Goal: Task Accomplishment & Management: Use online tool/utility

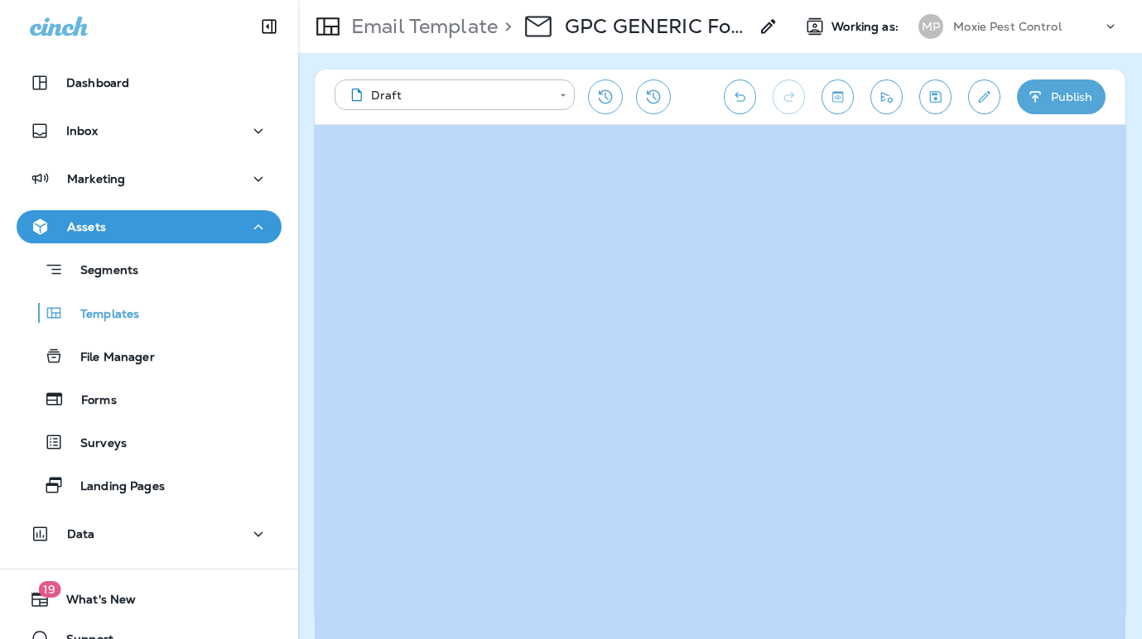
drag, startPoint x: 1126, startPoint y: 635, endPoint x: 1279, endPoint y: 651, distance: 154.0
click at [1066, 0] on html "**********" at bounding box center [571, 0] width 1142 height 0
click at [1066, 584] on div "**********" at bounding box center [720, 346] width 844 height 586
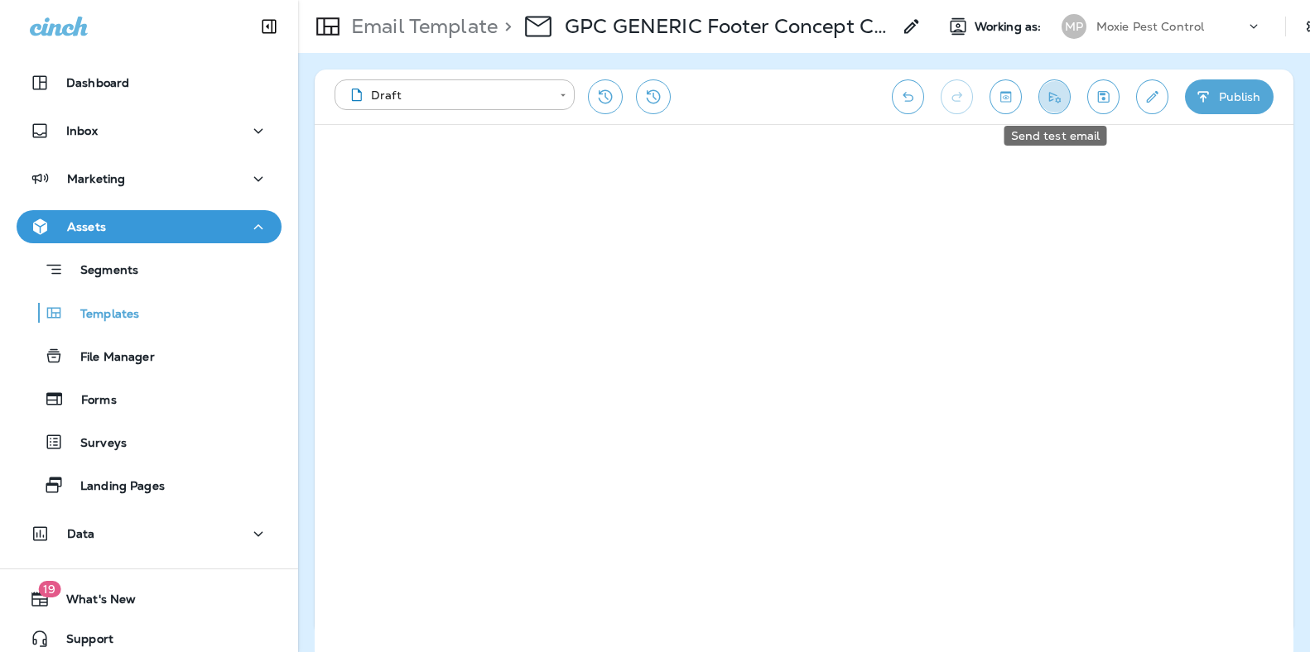
click at [1050, 94] on icon "Send test email" at bounding box center [1054, 97] width 17 height 17
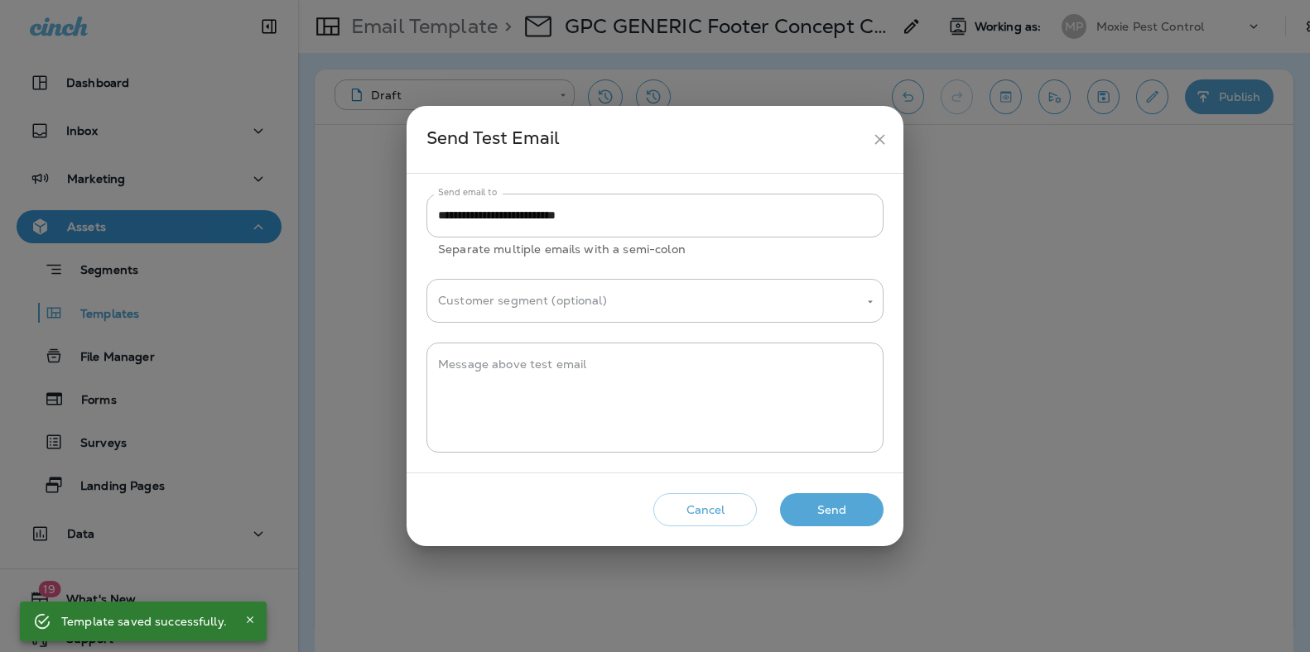
click at [824, 507] on button "Send" at bounding box center [831, 510] width 103 height 34
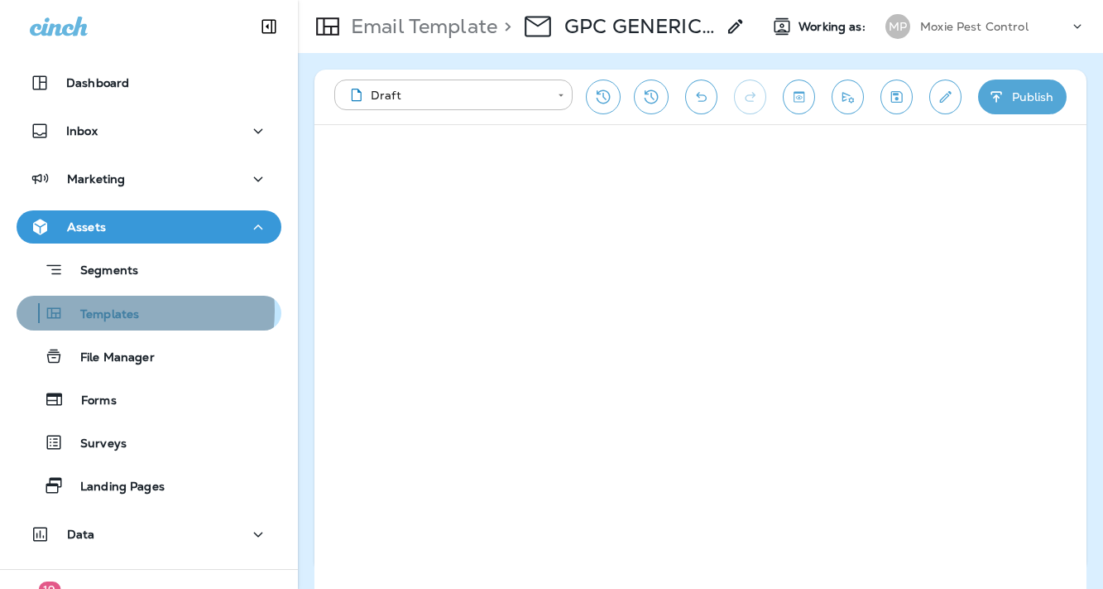
click at [123, 310] on p "Templates" at bounding box center [101, 315] width 75 height 16
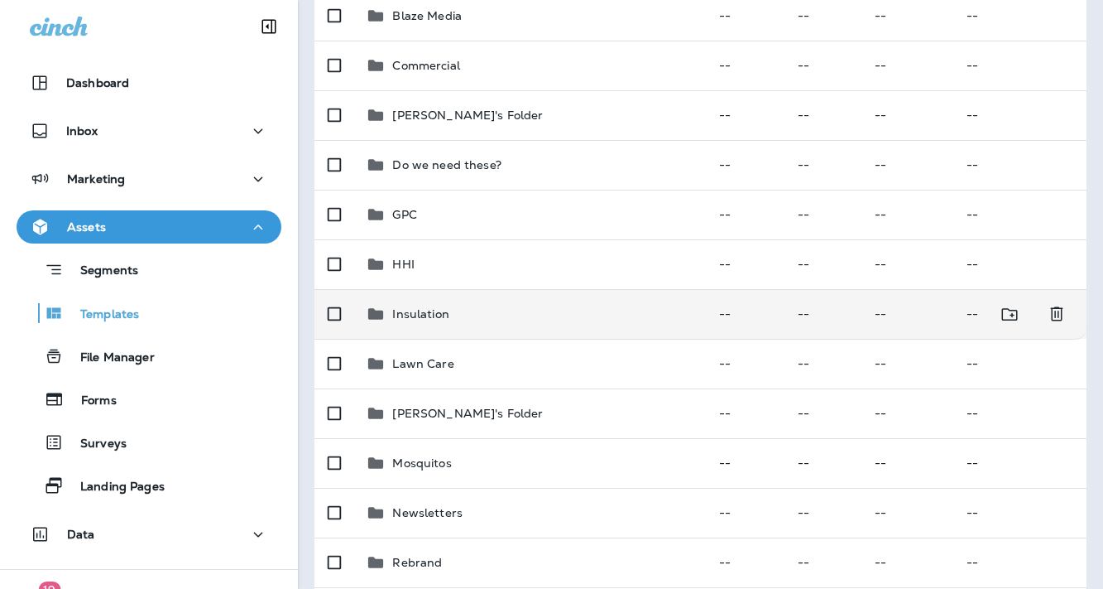
scroll to position [259, 0]
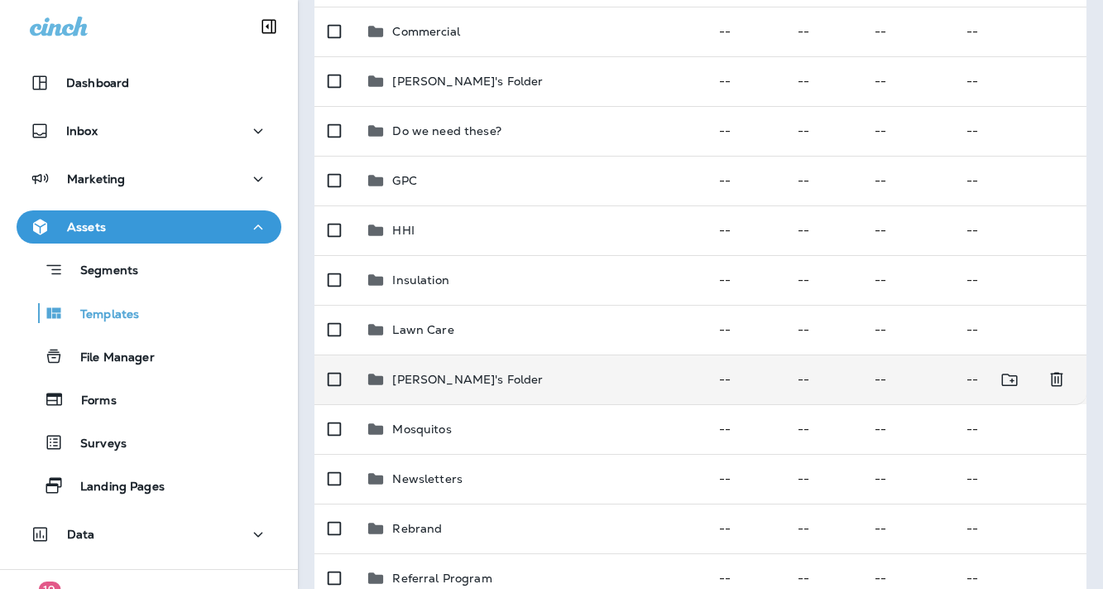
click at [472, 384] on p "[PERSON_NAME]'s Folder" at bounding box center [467, 379] width 151 height 13
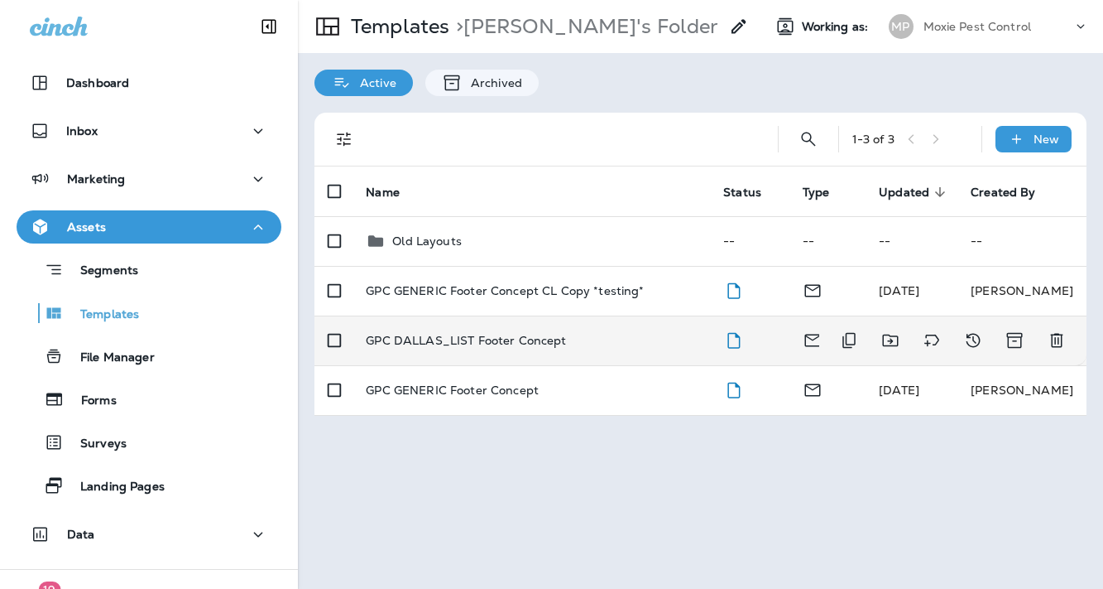
click at [511, 335] on p "GPC DALLAS_LIST Footer Concept" at bounding box center [466, 340] width 200 height 13
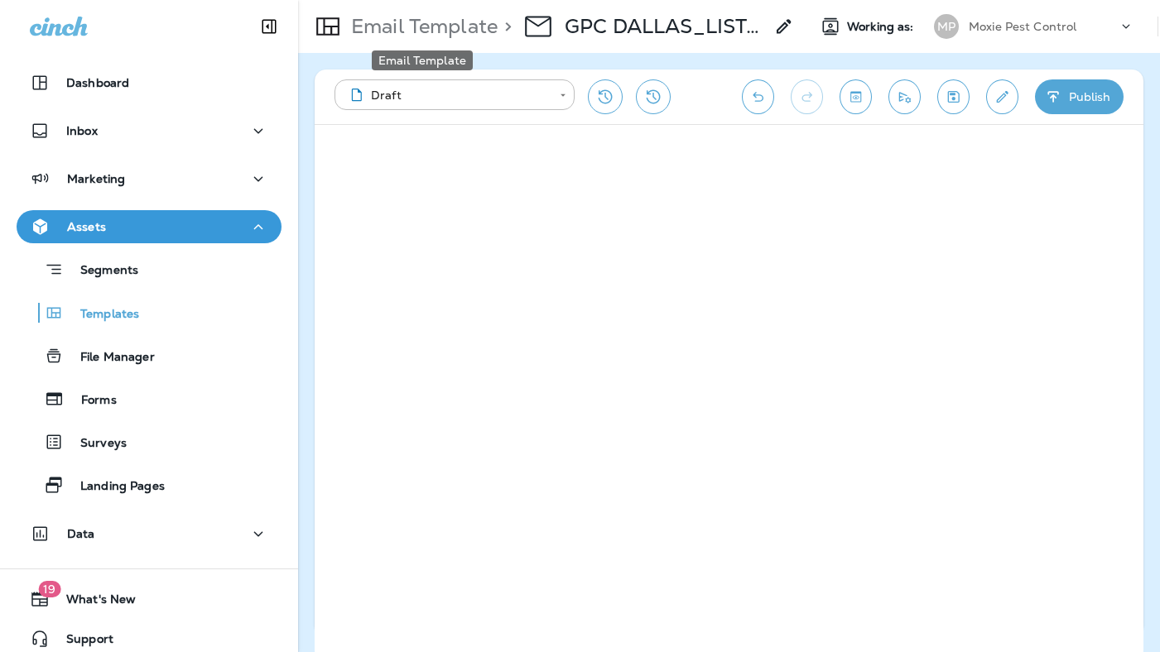
click at [397, 23] on p "Email Template" at bounding box center [420, 26] width 153 height 25
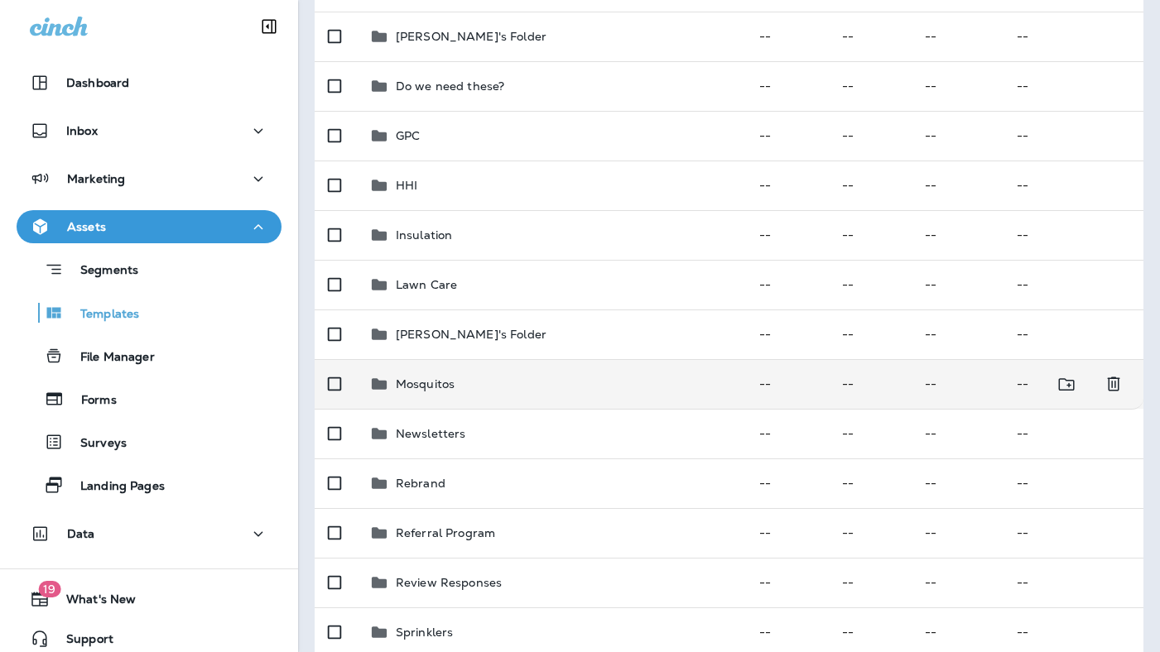
scroll to position [305, 0]
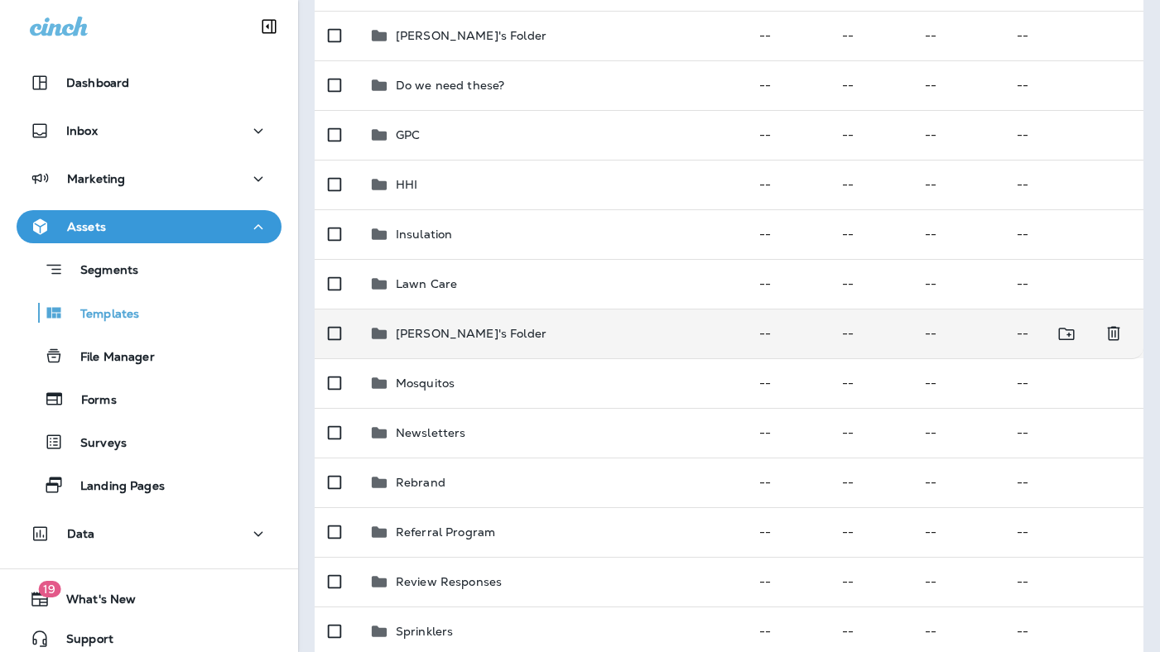
click at [406, 340] on p "[PERSON_NAME]'s Folder" at bounding box center [471, 333] width 151 height 13
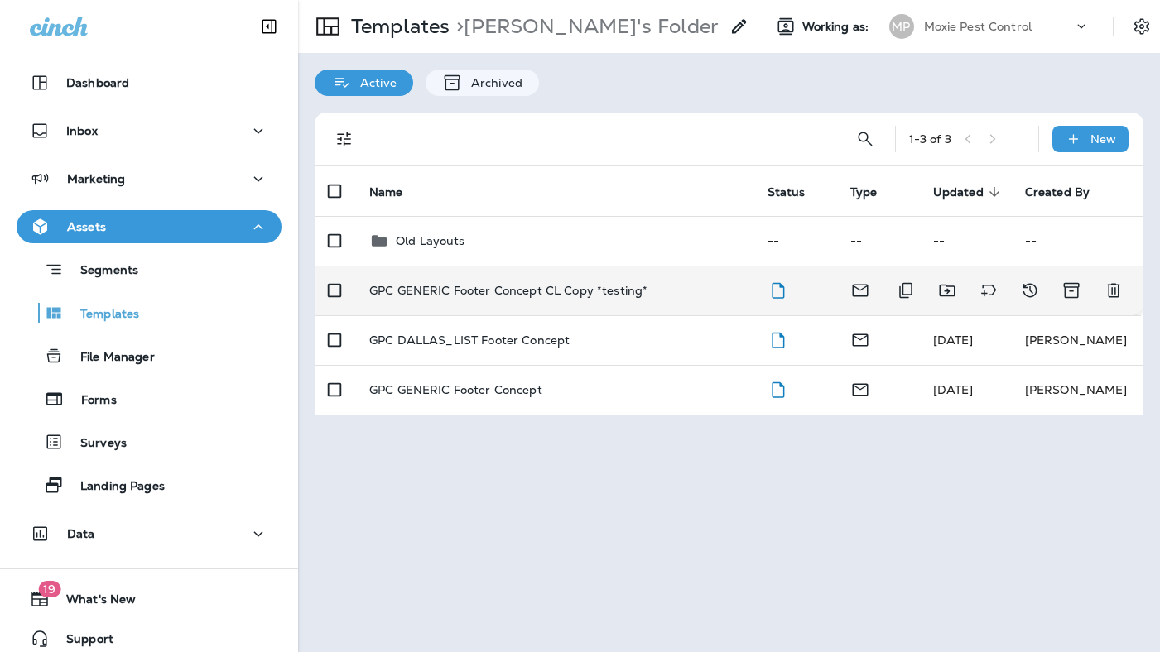
click at [437, 284] on p "GPC GENERIC Footer Concept CL Copy *testing*" at bounding box center [508, 290] width 278 height 13
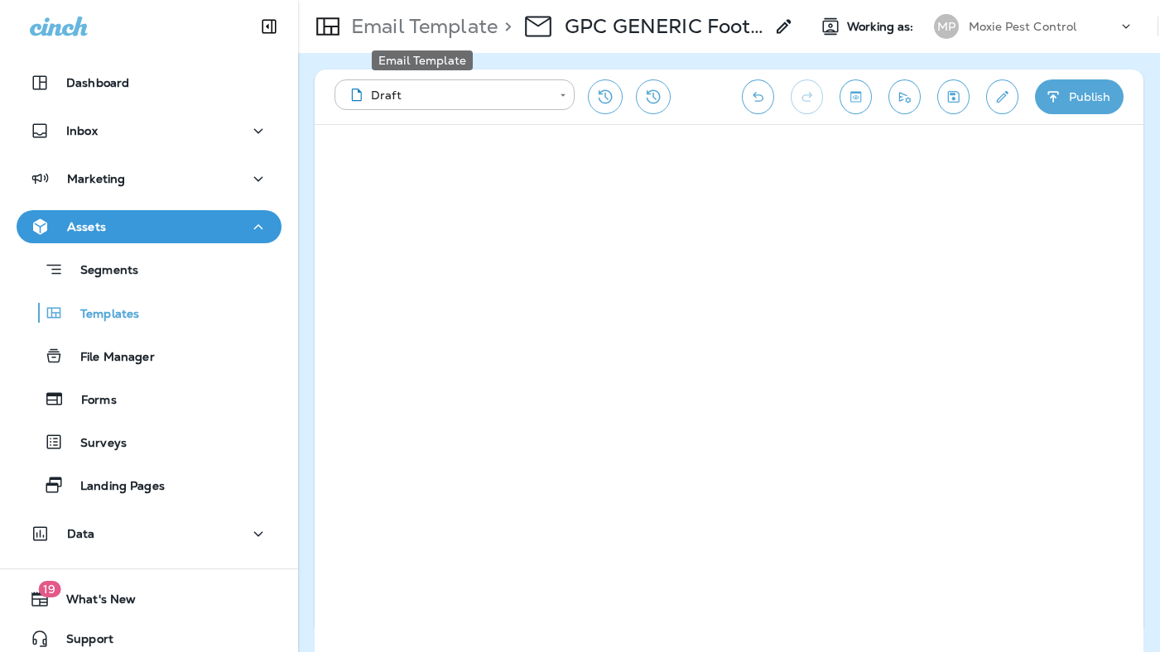
click at [361, 27] on p "Email Template" at bounding box center [420, 26] width 153 height 25
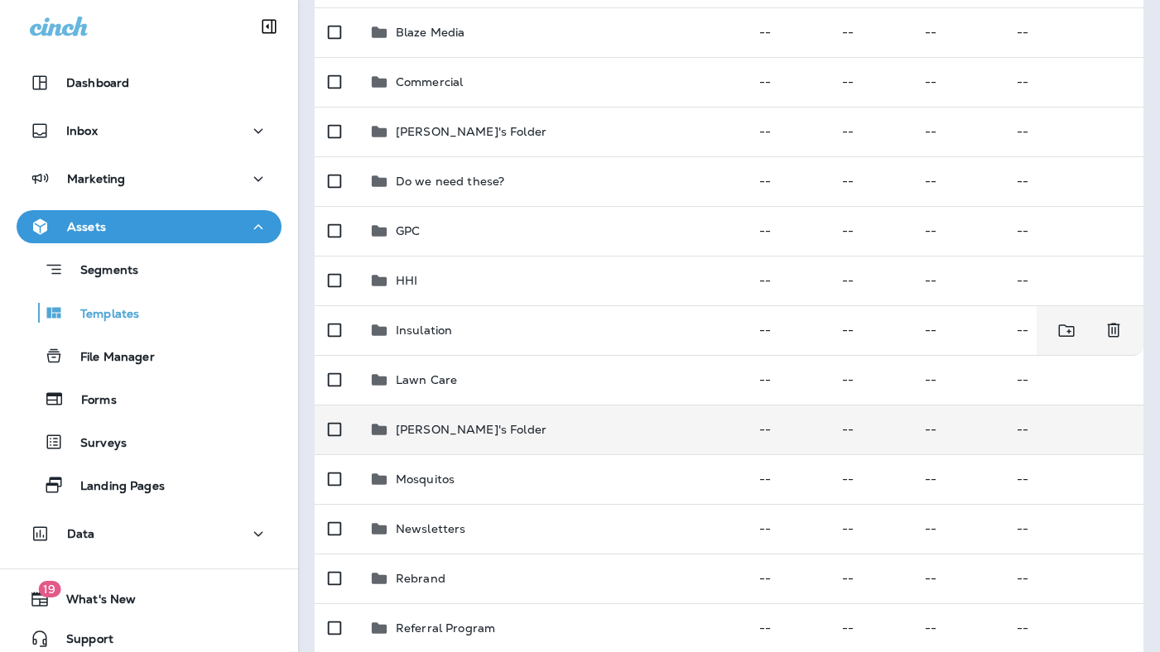
scroll to position [280, 0]
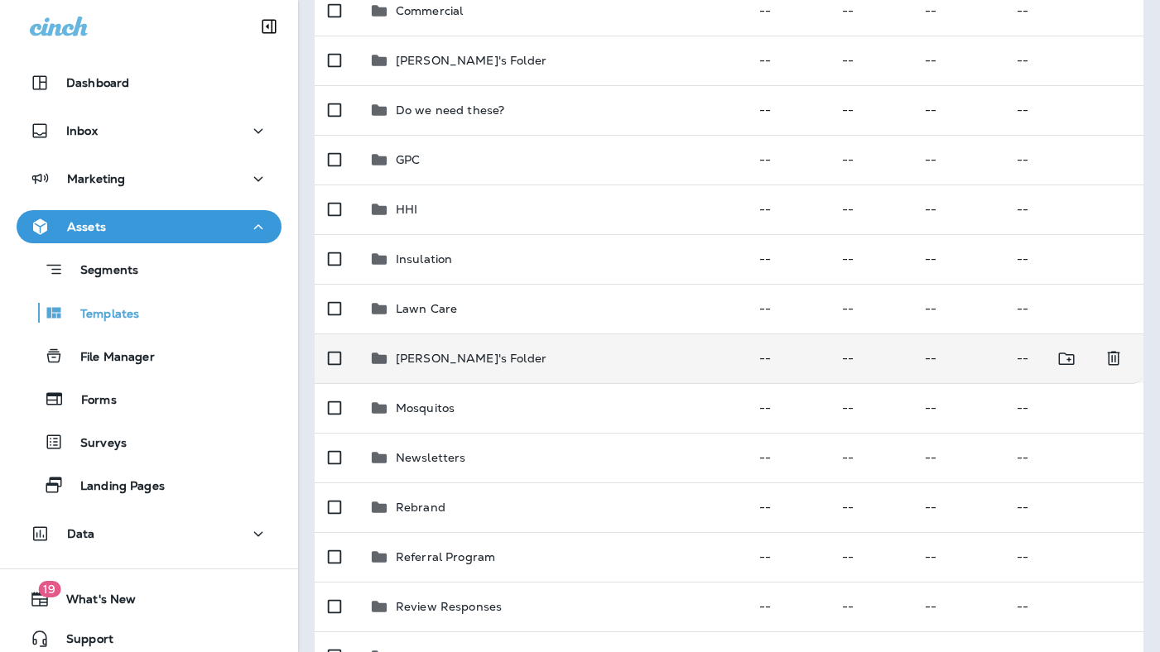
click at [420, 363] on p "[PERSON_NAME]'s Folder" at bounding box center [471, 358] width 151 height 13
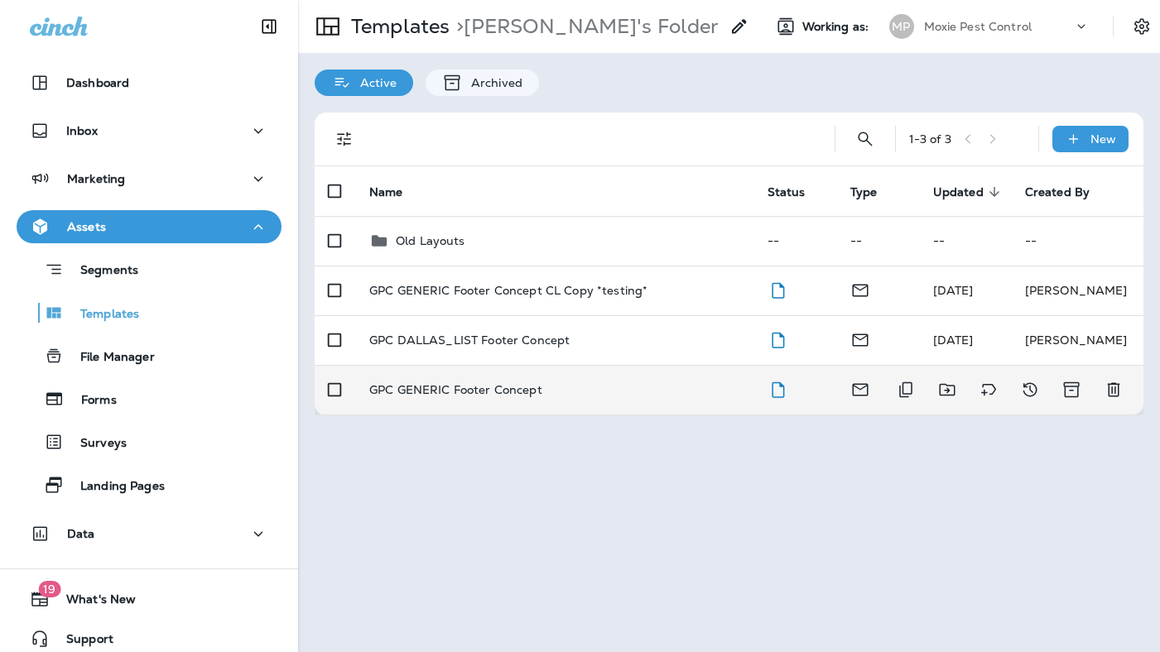
click at [524, 394] on p "GPC GENERIC Footer Concept" at bounding box center [455, 389] width 173 height 13
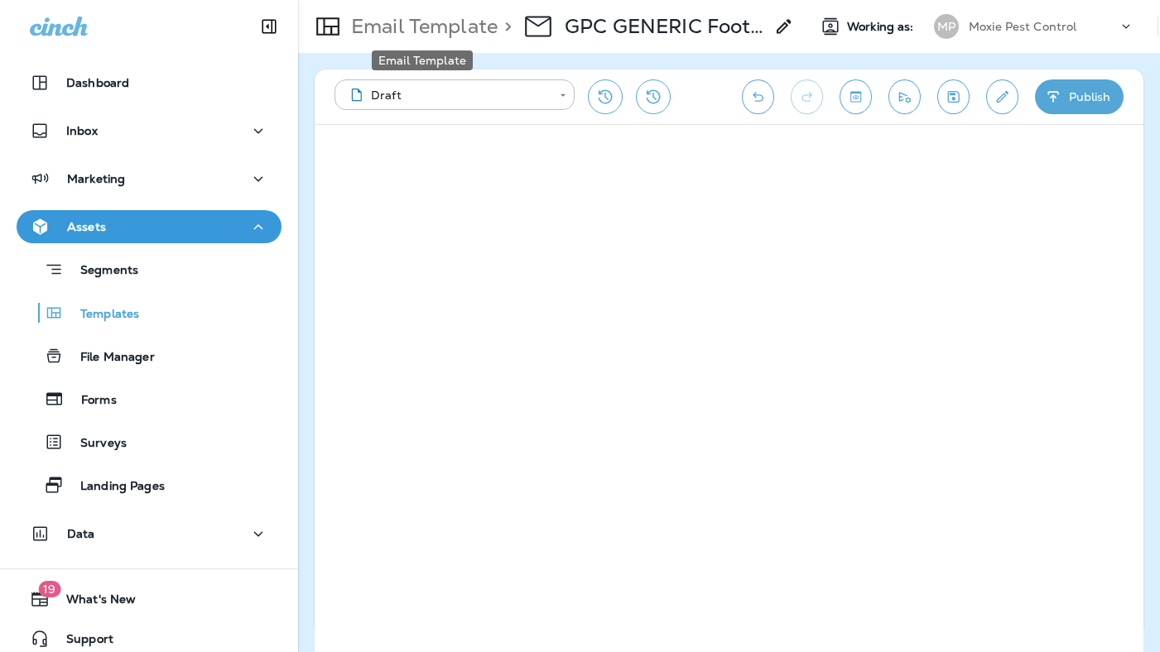
click at [449, 26] on p "Email Template" at bounding box center [420, 26] width 153 height 25
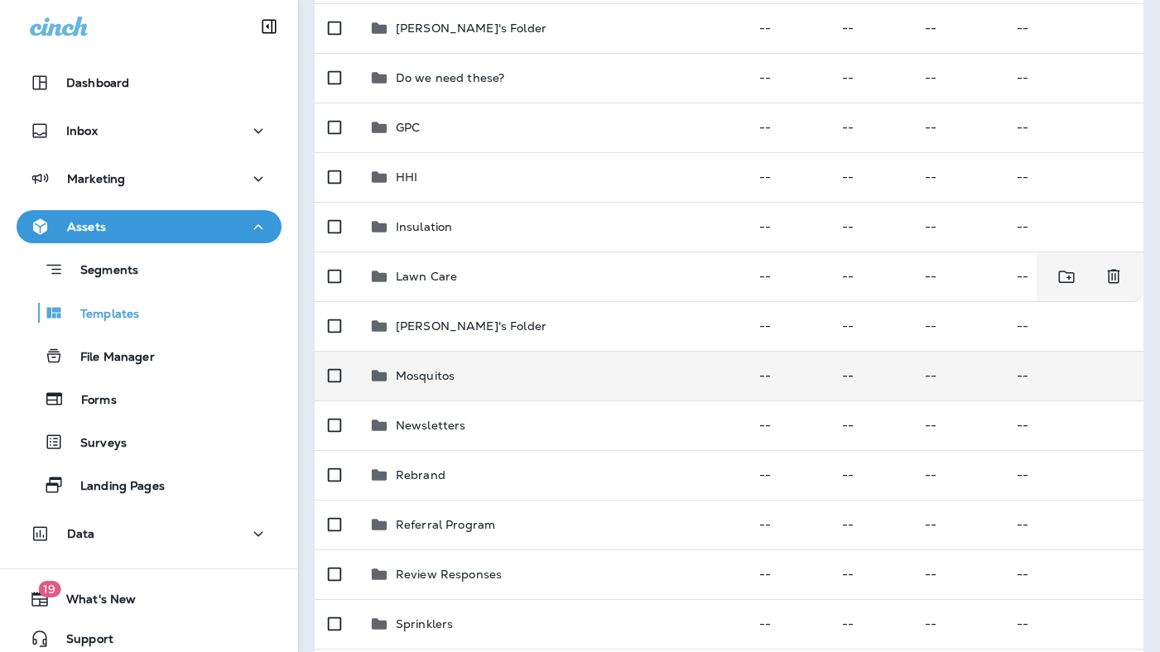
scroll to position [322, 0]
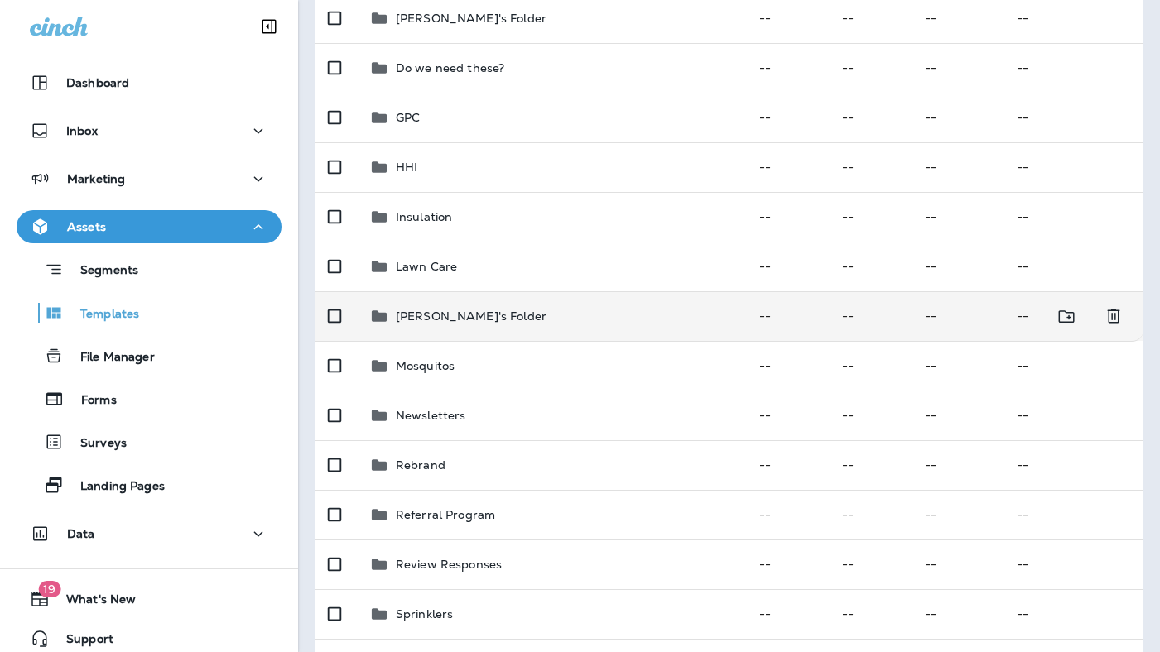
click at [398, 310] on p "[PERSON_NAME]'s Folder" at bounding box center [471, 316] width 151 height 13
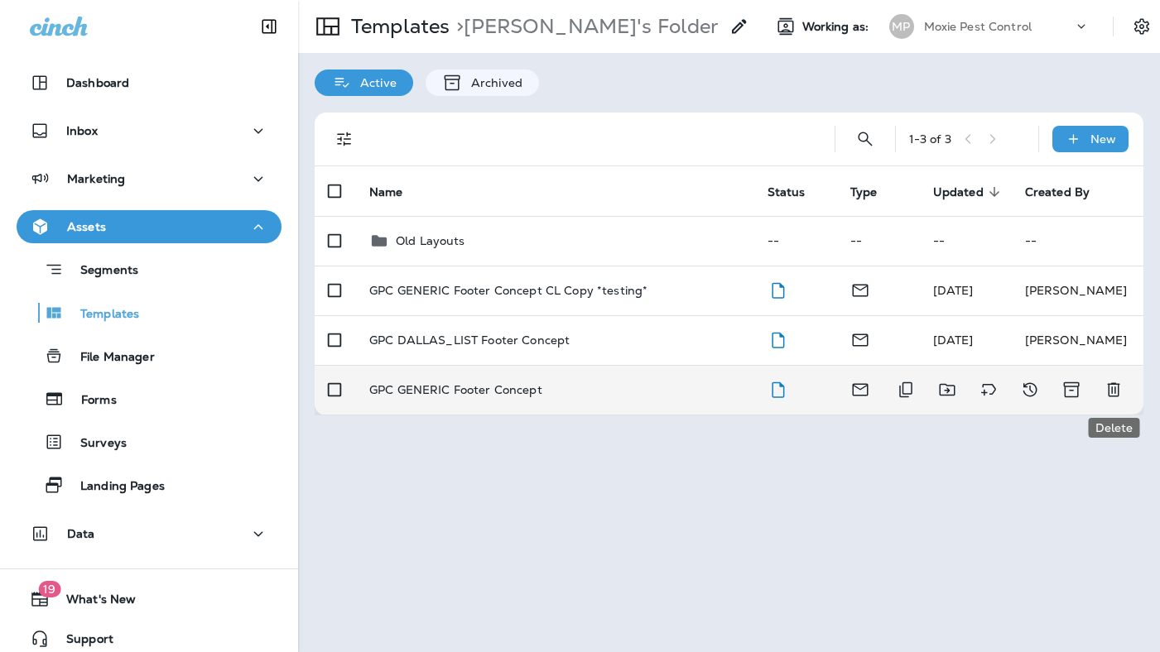
click at [1066, 389] on icon "Delete" at bounding box center [1113, 390] width 12 height 14
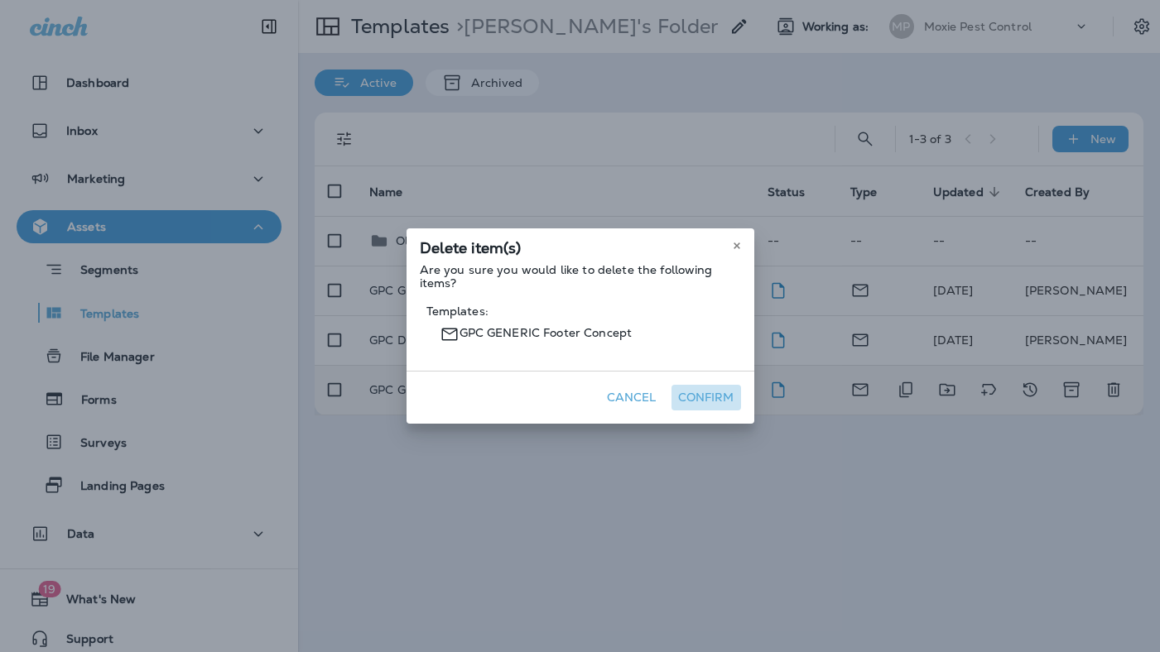
click at [699, 399] on button "Confirm" at bounding box center [706, 398] width 70 height 26
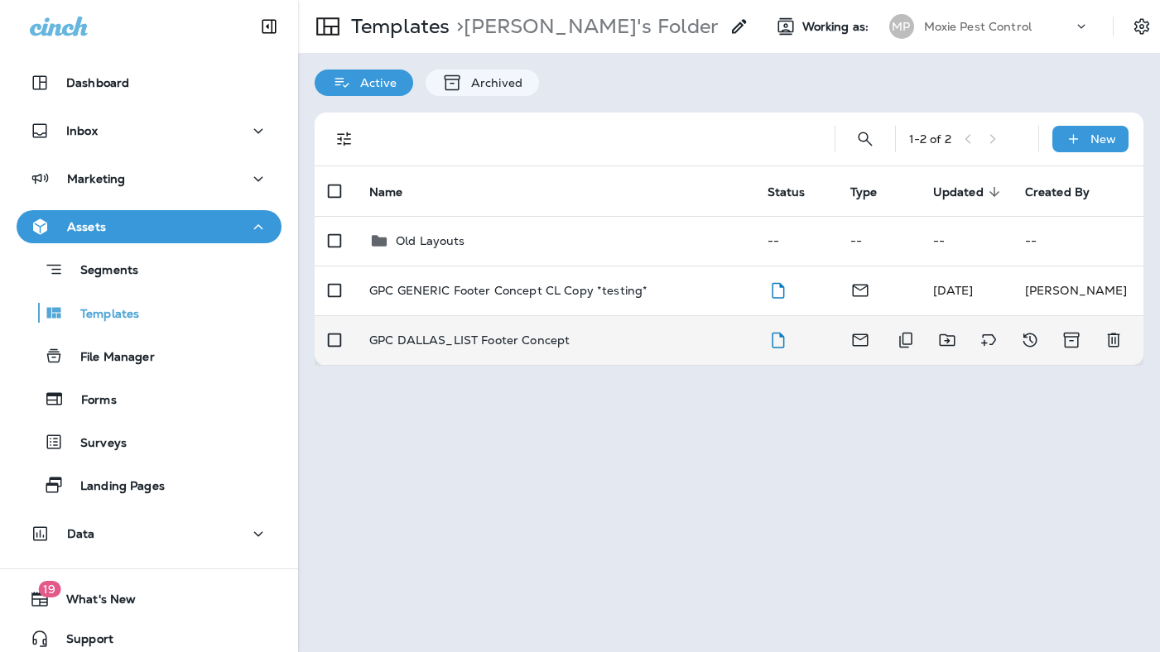
click at [549, 334] on p "GPC DALLAS_LIST Footer Concept" at bounding box center [469, 340] width 200 height 13
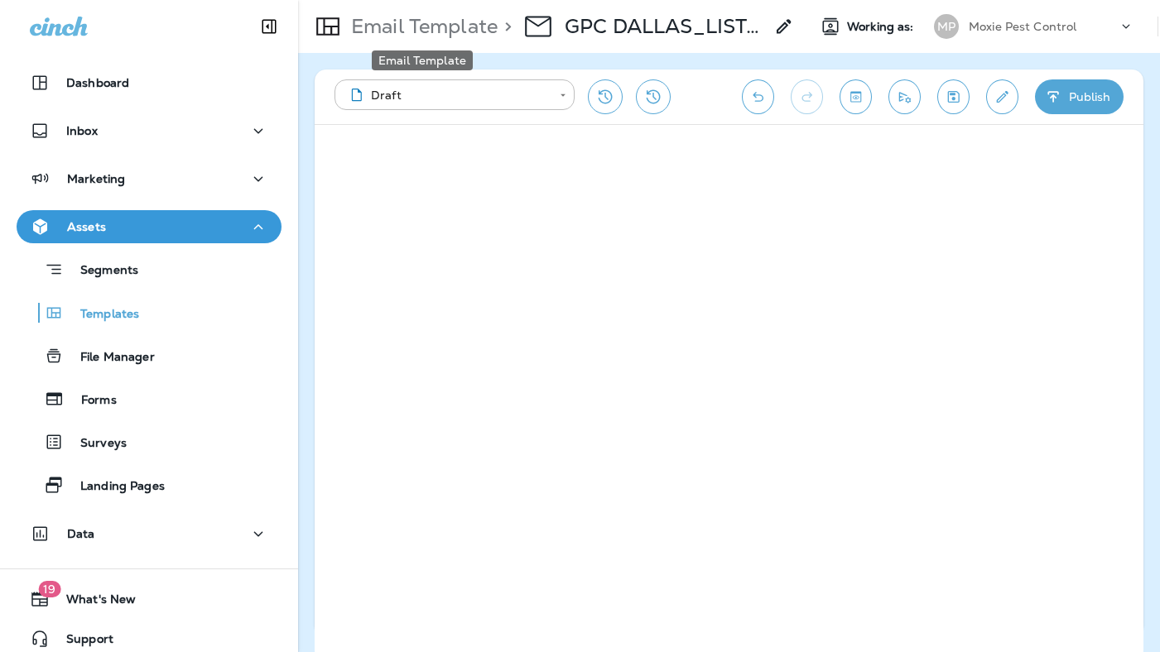
click at [453, 26] on p "Email Template" at bounding box center [420, 26] width 153 height 25
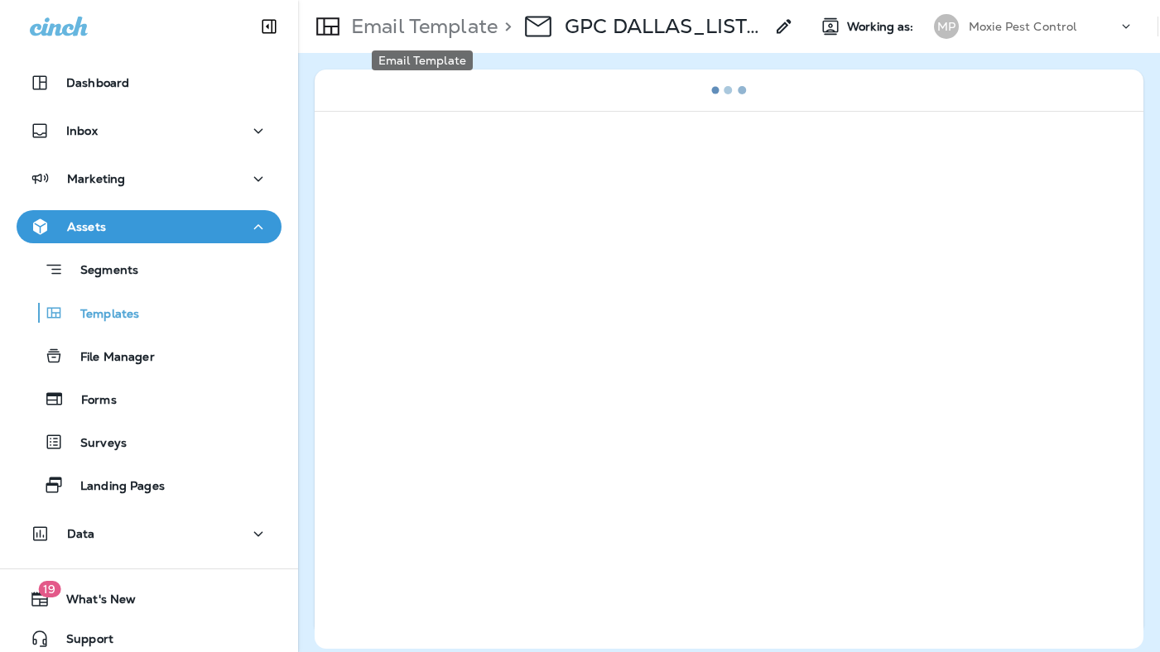
click at [420, 30] on p "Email Template" at bounding box center [420, 26] width 153 height 25
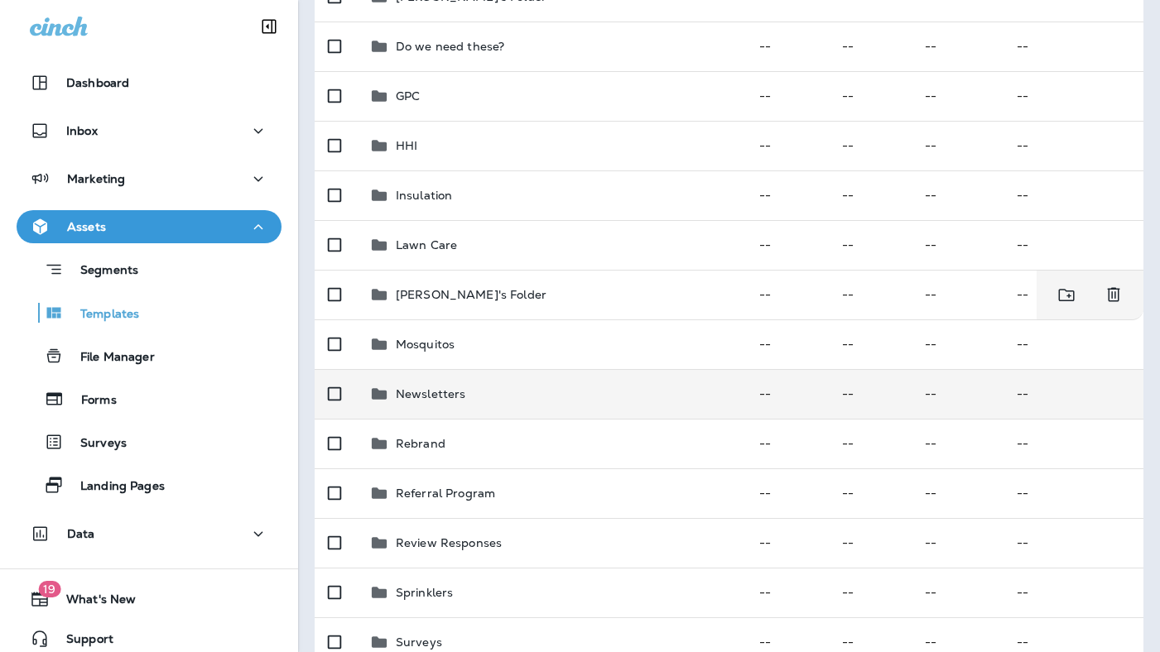
scroll to position [347, 0]
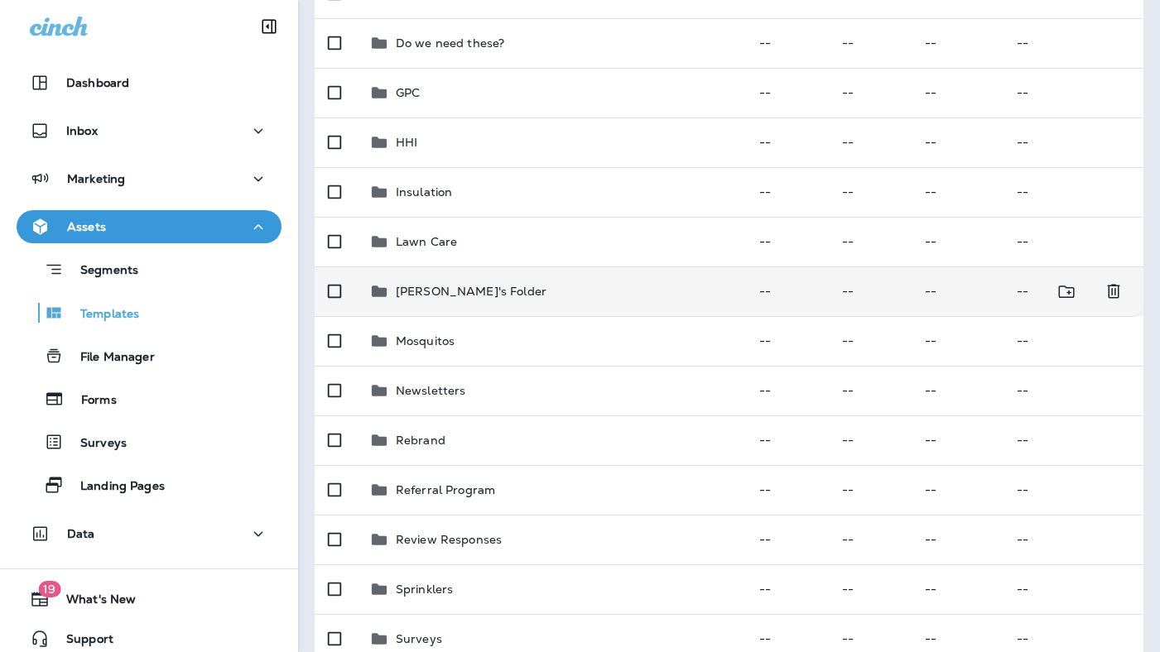
click at [434, 286] on p "[PERSON_NAME]'s Folder" at bounding box center [471, 291] width 151 height 13
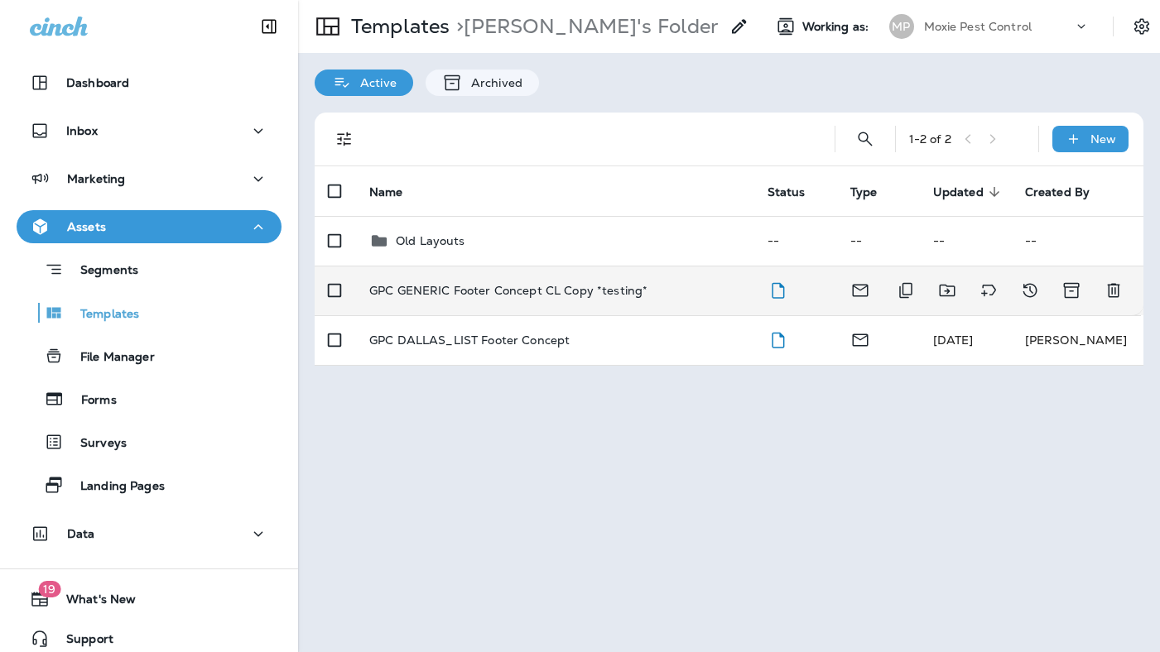
click at [460, 286] on p "GPC GENERIC Footer Concept CL Copy *testing*" at bounding box center [508, 290] width 278 height 13
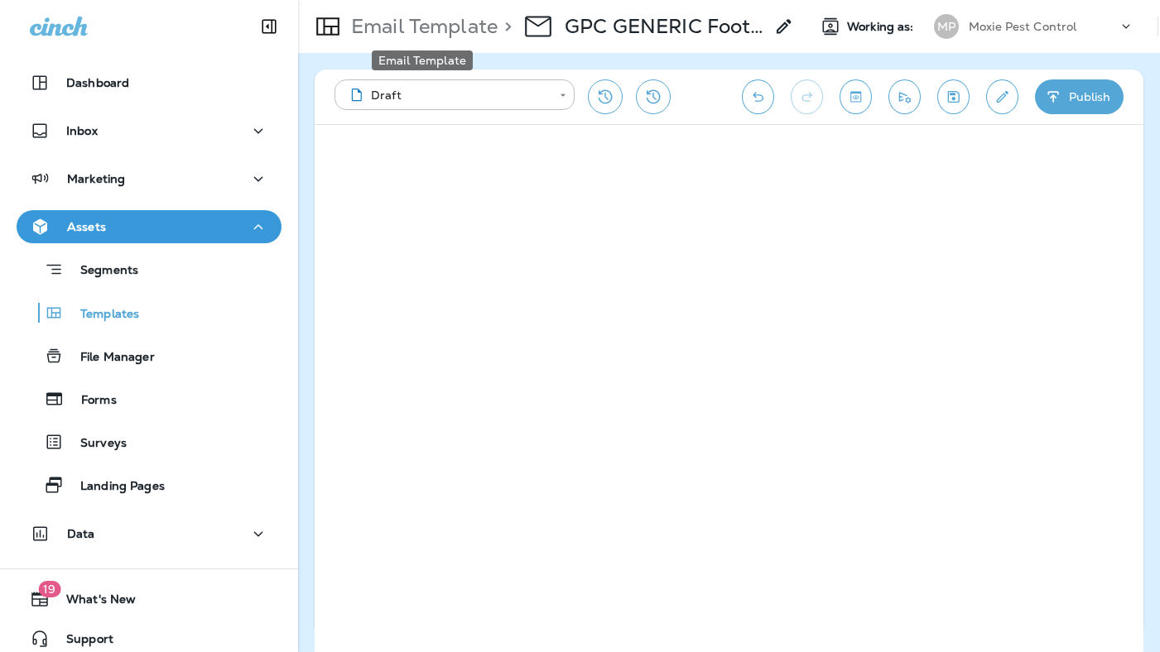
click at [464, 26] on p "Email Template" at bounding box center [420, 26] width 153 height 25
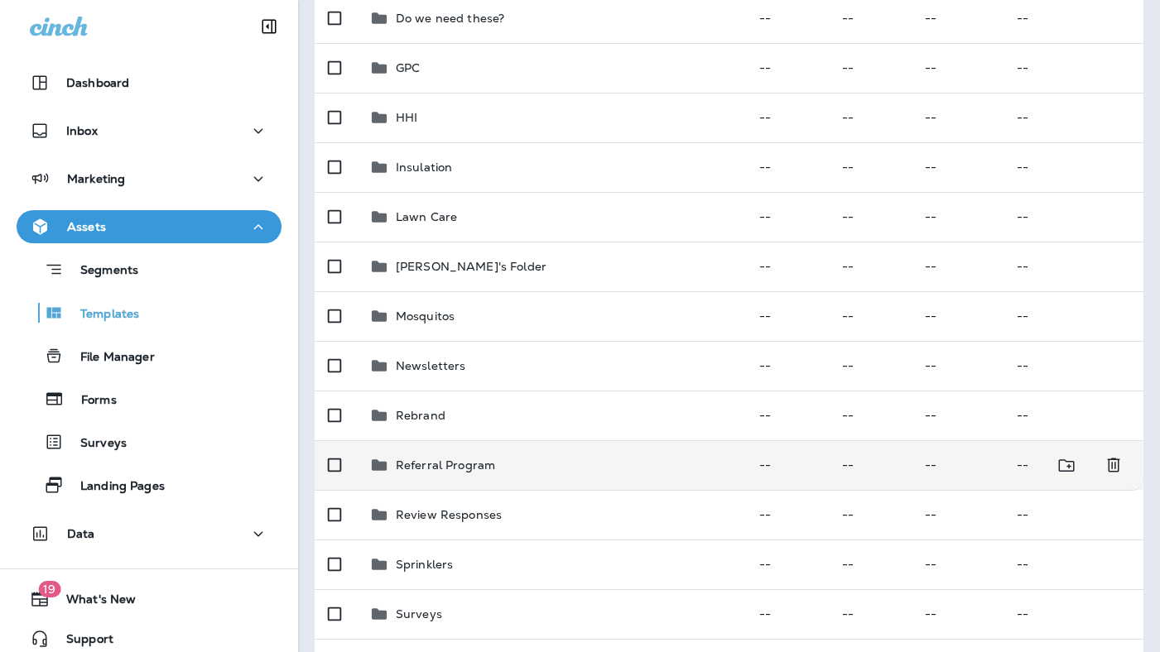
scroll to position [375, 0]
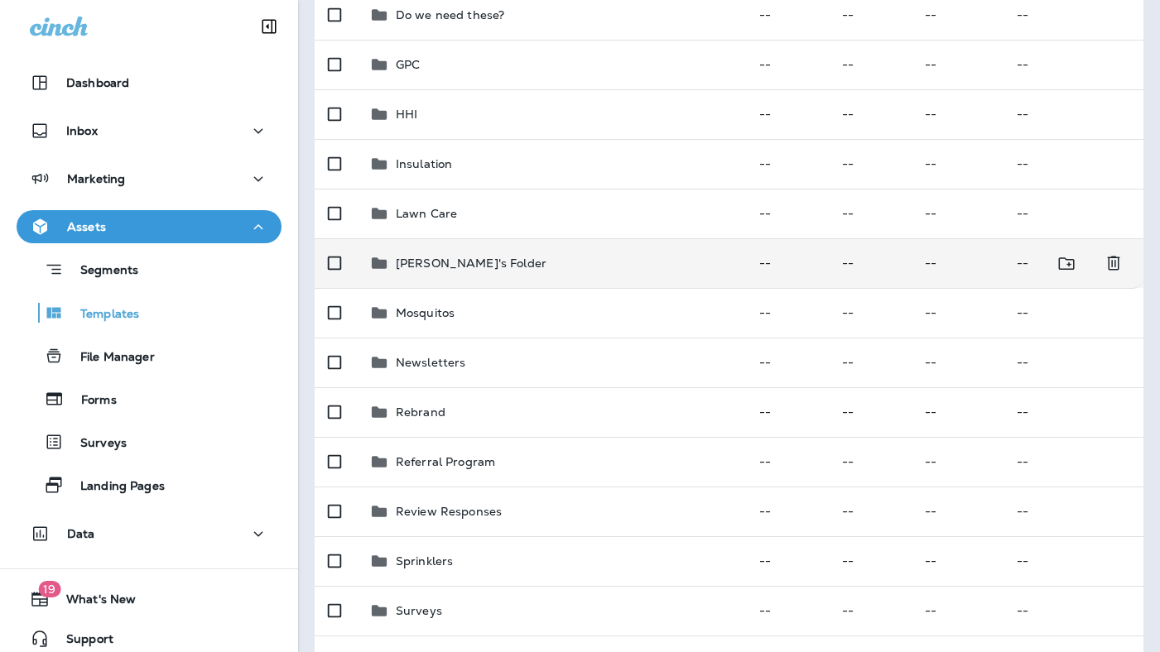
click at [476, 262] on p "[PERSON_NAME]'s Folder" at bounding box center [471, 263] width 151 height 13
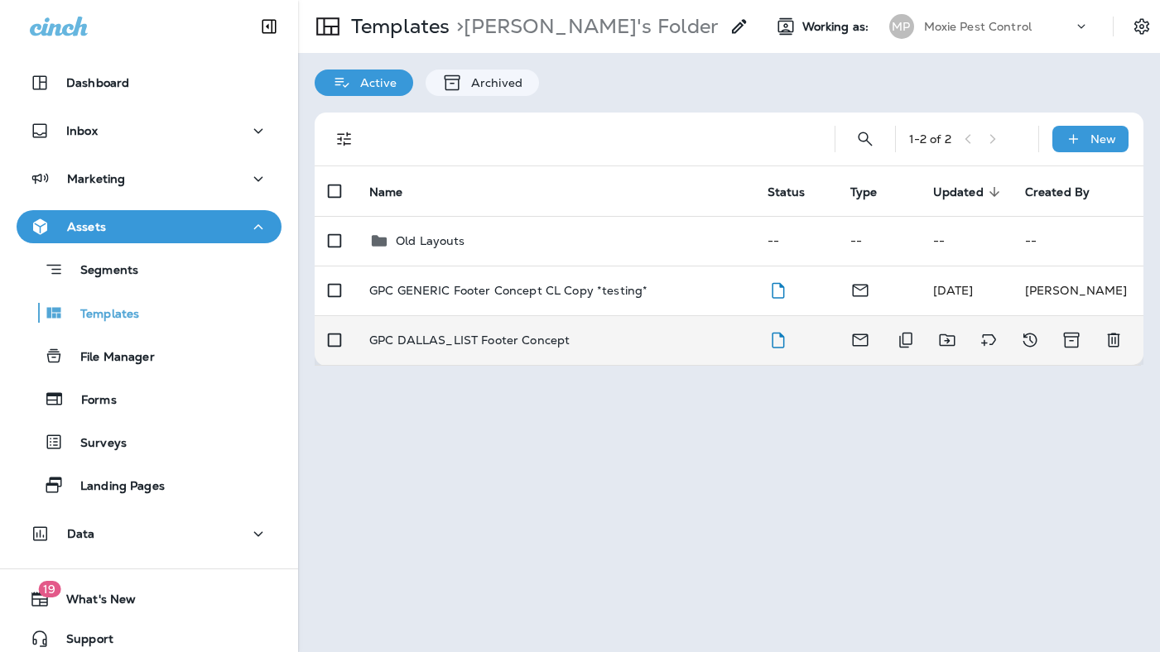
click at [540, 341] on p "GPC DALLAS_LIST Footer Concept" at bounding box center [469, 340] width 200 height 13
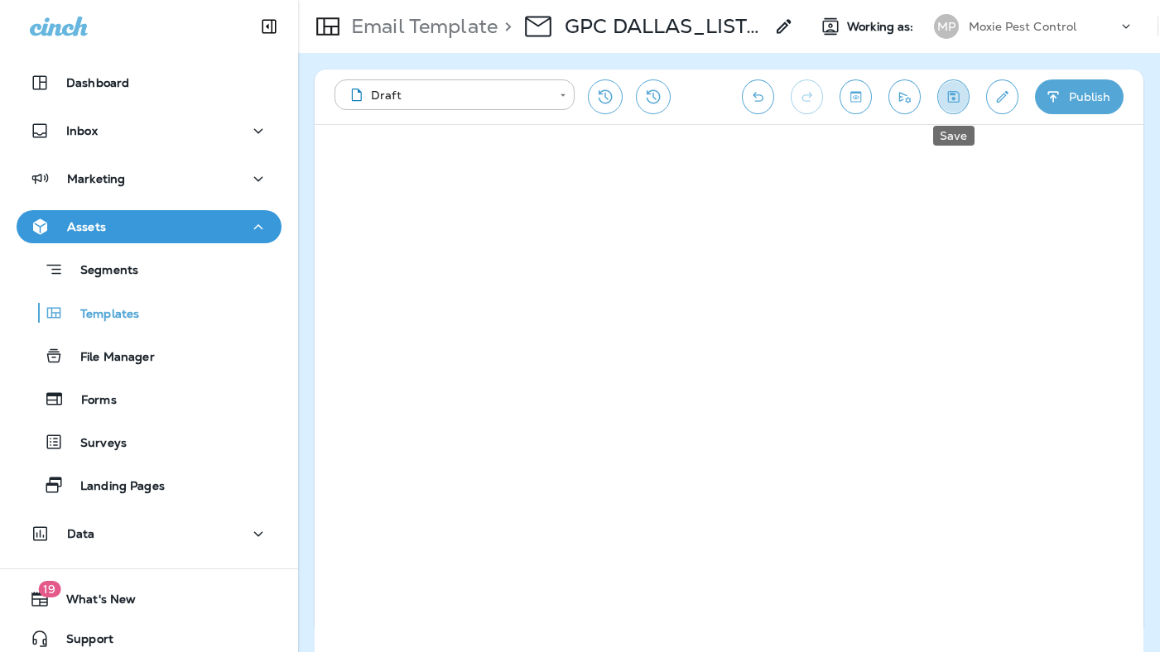
click at [956, 95] on icon "Save" at bounding box center [953, 97] width 17 height 17
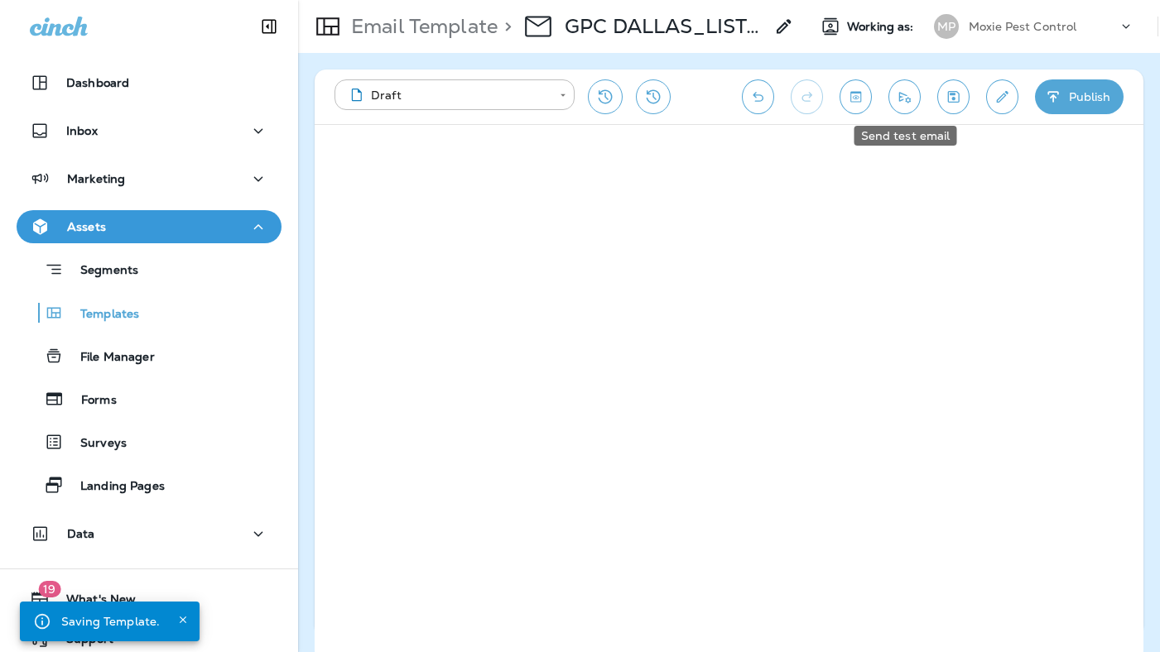
click at [910, 92] on icon "Send test email" at bounding box center [904, 97] width 17 height 17
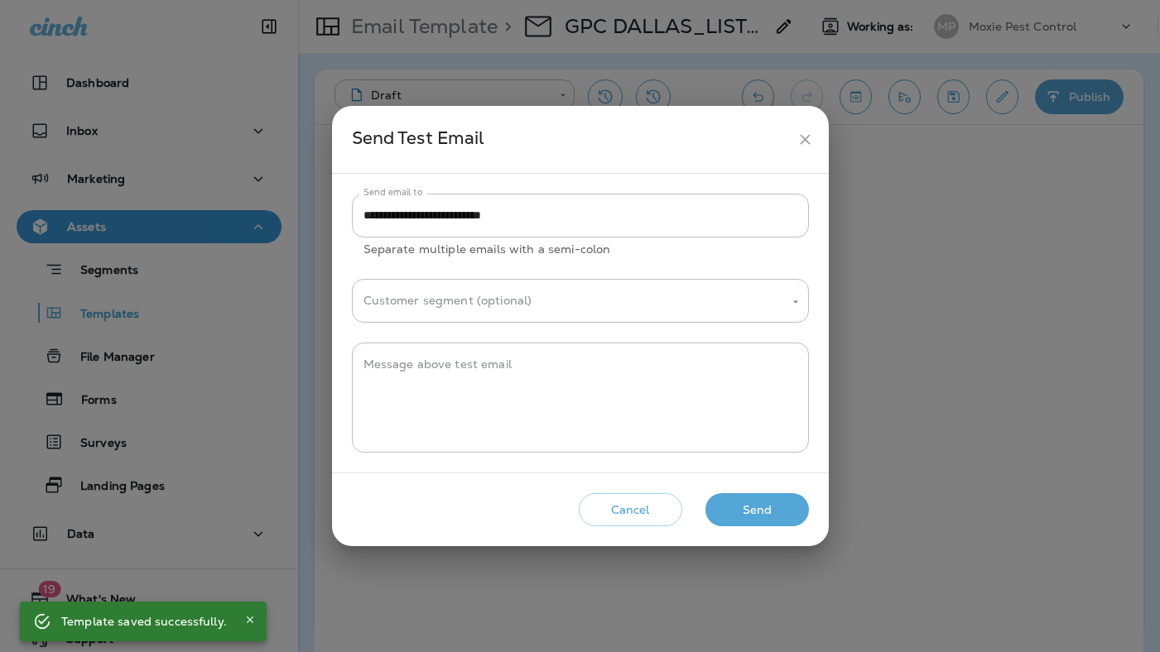
click at [767, 509] on button "Send" at bounding box center [756, 510] width 103 height 34
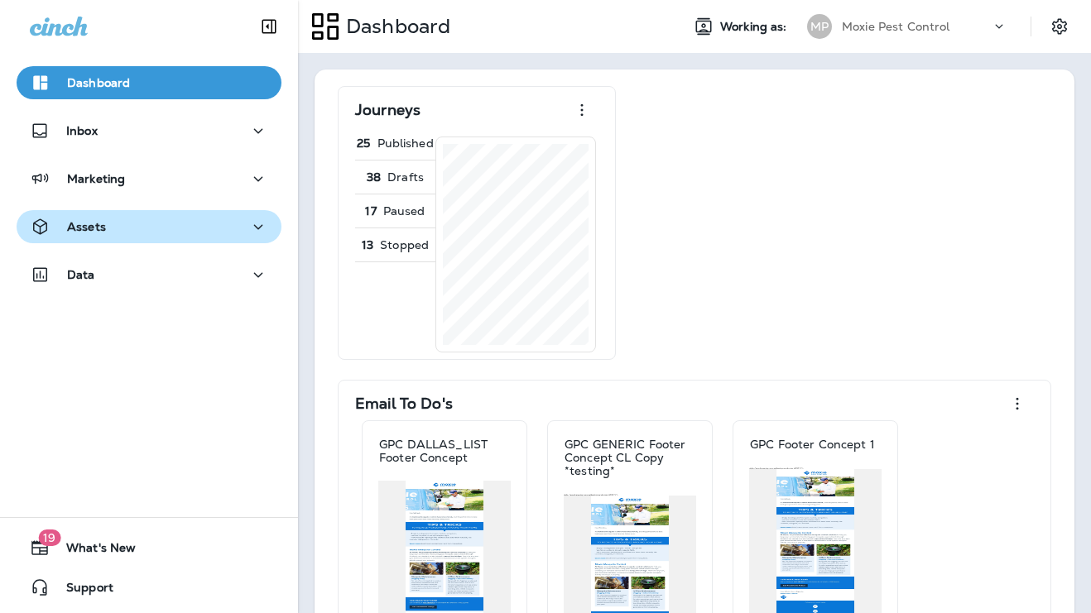
click at [119, 234] on div "Assets" at bounding box center [149, 227] width 238 height 21
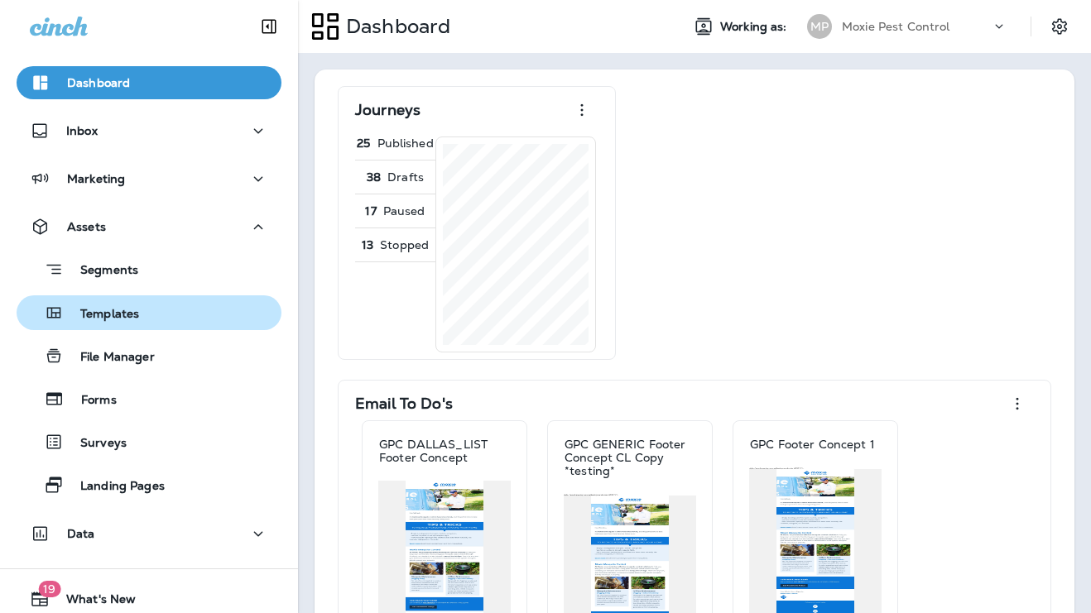
click at [138, 319] on div "Templates" at bounding box center [149, 312] width 252 height 25
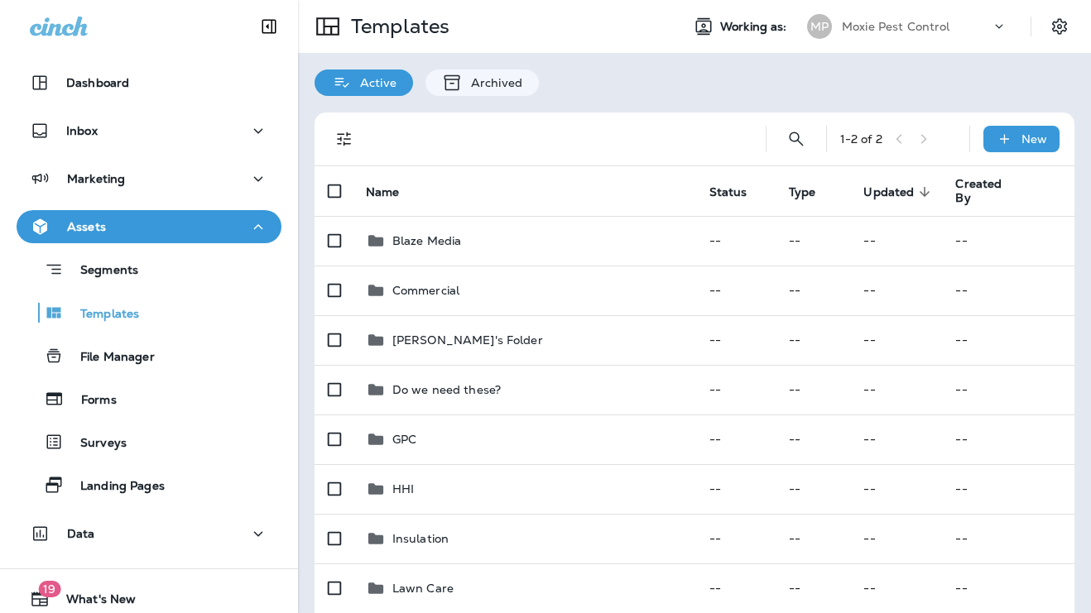
click at [968, 26] on div "Moxie Pest Control" at bounding box center [916, 26] width 149 height 25
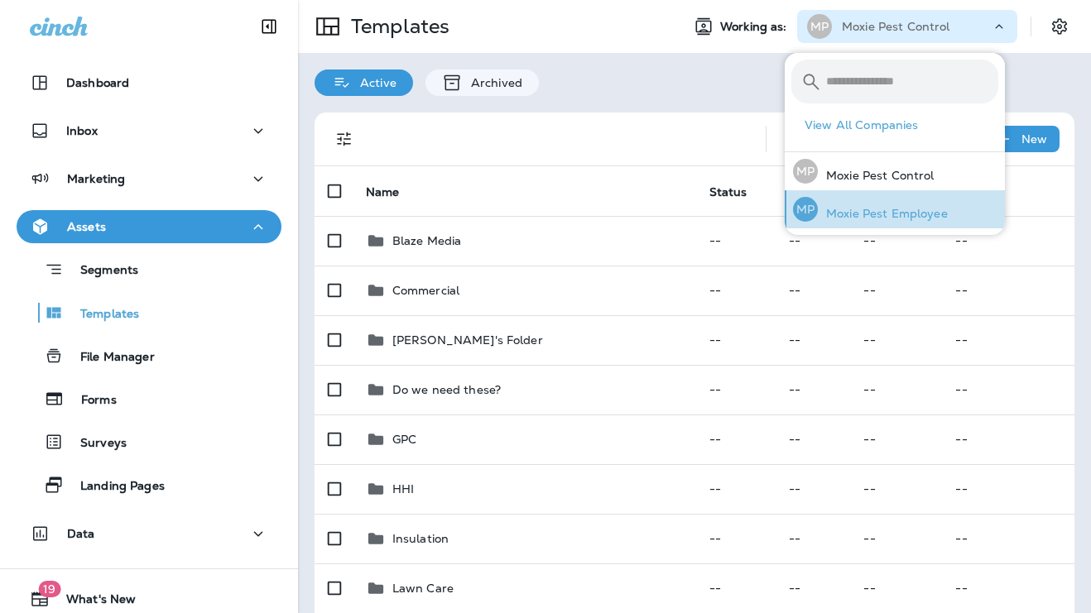
click at [909, 224] on div "MP Moxie Pest Employee" at bounding box center [870, 209] width 168 height 38
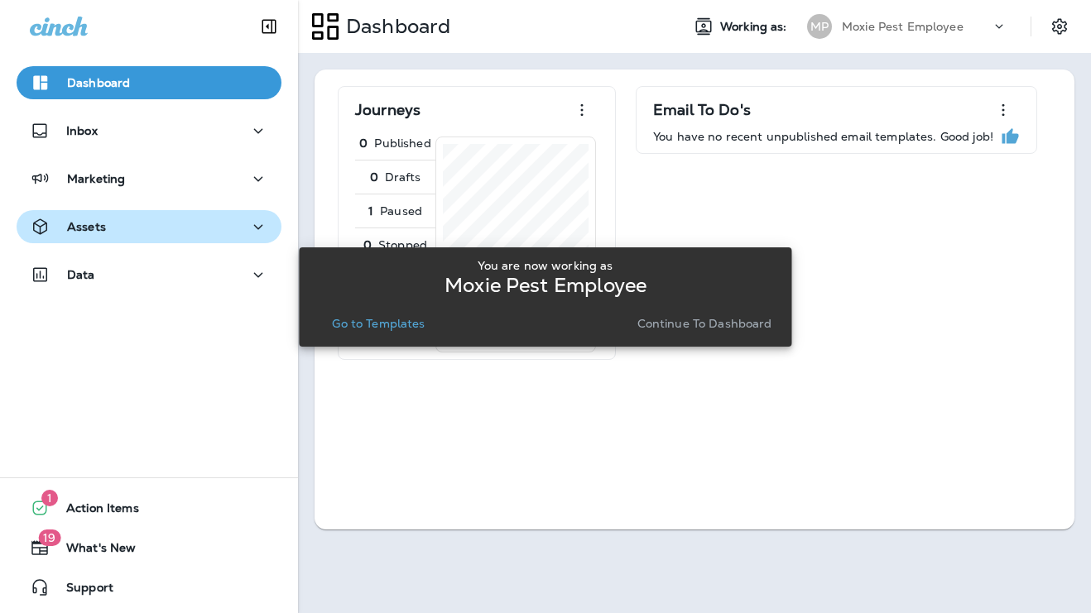
click at [147, 230] on div "Assets" at bounding box center [149, 227] width 238 height 21
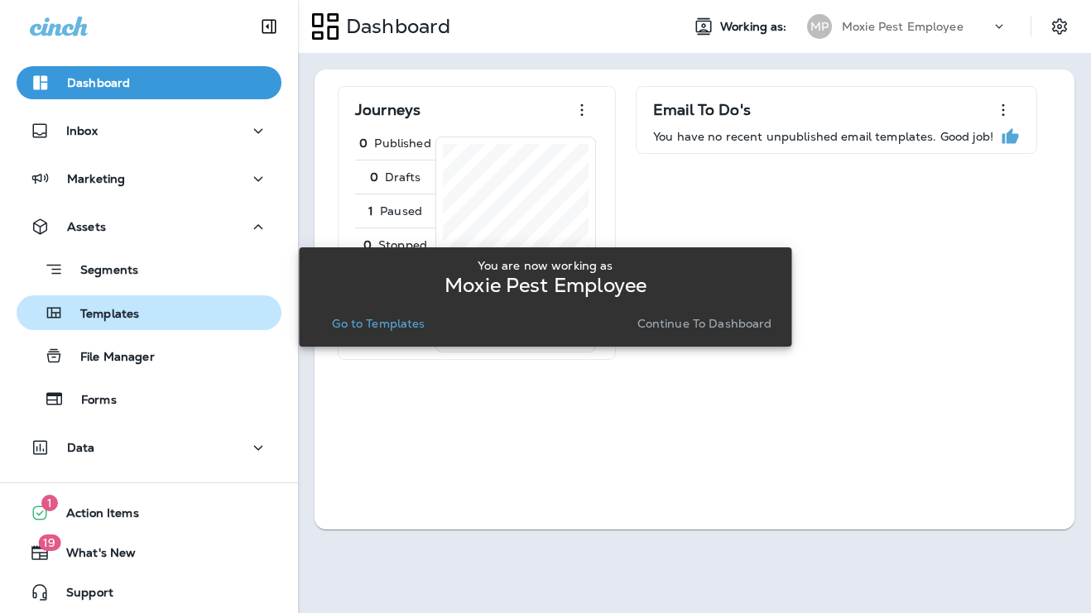
click at [137, 319] on p "Templates" at bounding box center [101, 315] width 75 height 16
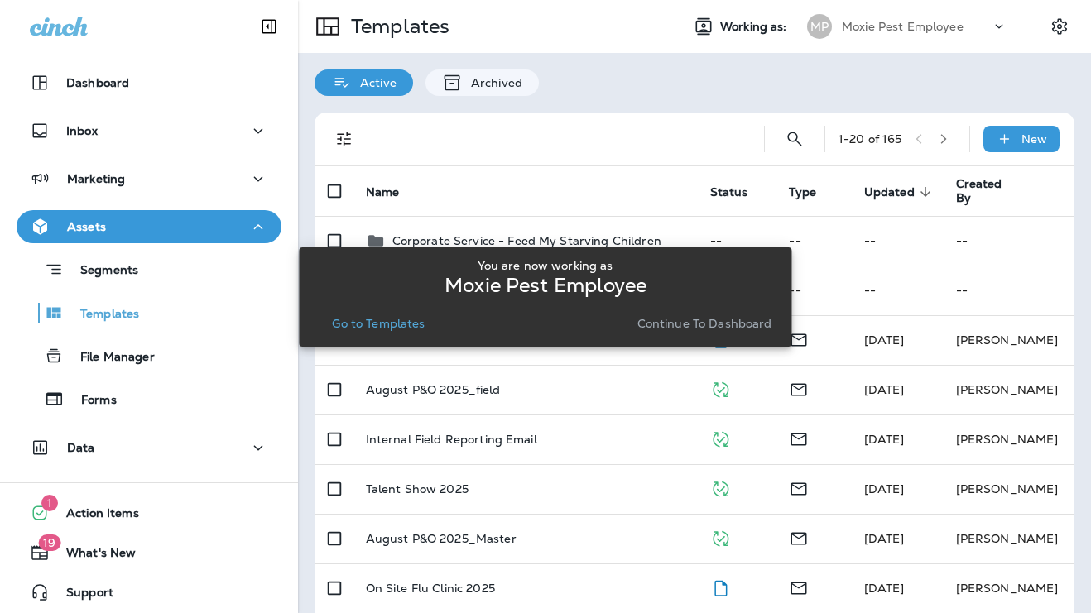
click at [315, 209] on div "You are now working as Moxie Pest Employee Go to Templates Continue to Dashboard" at bounding box center [545, 297] width 493 height 594
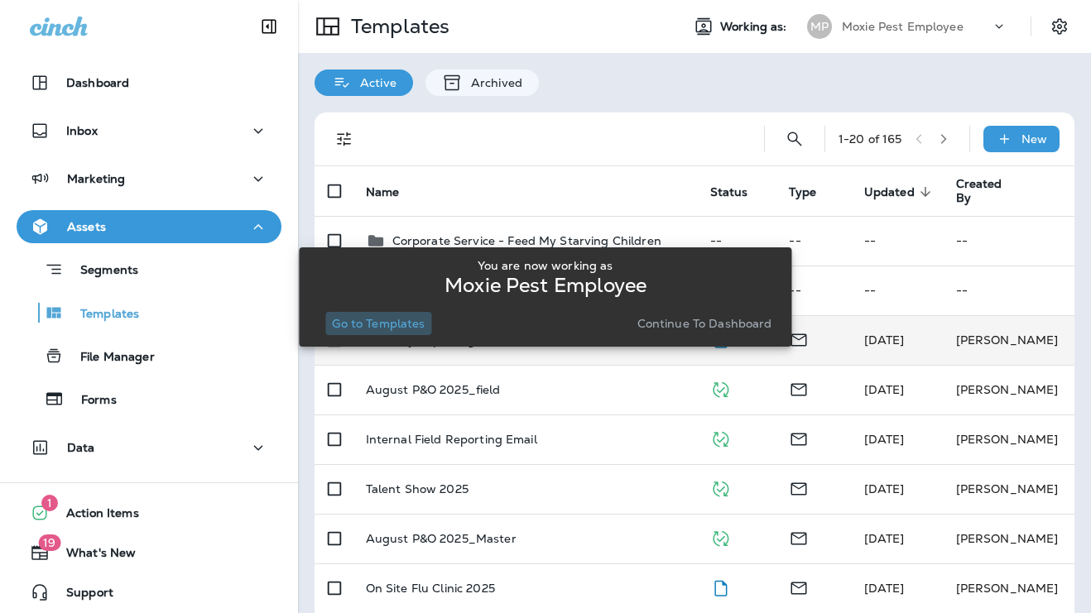
drag, startPoint x: 373, startPoint y: 323, endPoint x: 404, endPoint y: 320, distance: 30.7
click at [373, 323] on p "Go to Templates" at bounding box center [378, 323] width 93 height 13
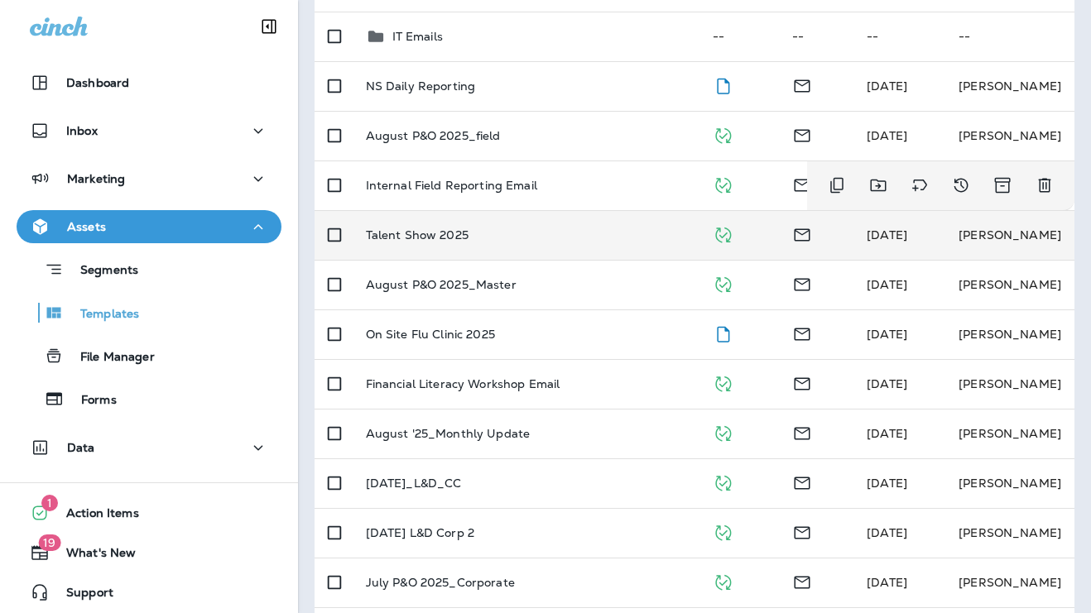
scroll to position [257, 0]
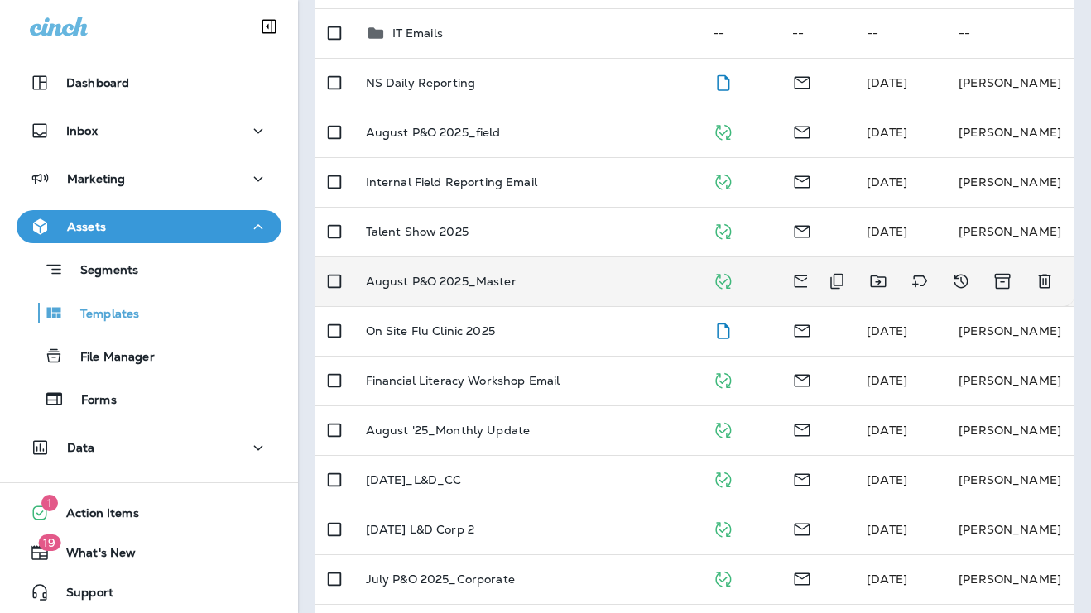
click at [385, 280] on p "August P&O 2025_Master" at bounding box center [441, 281] width 151 height 13
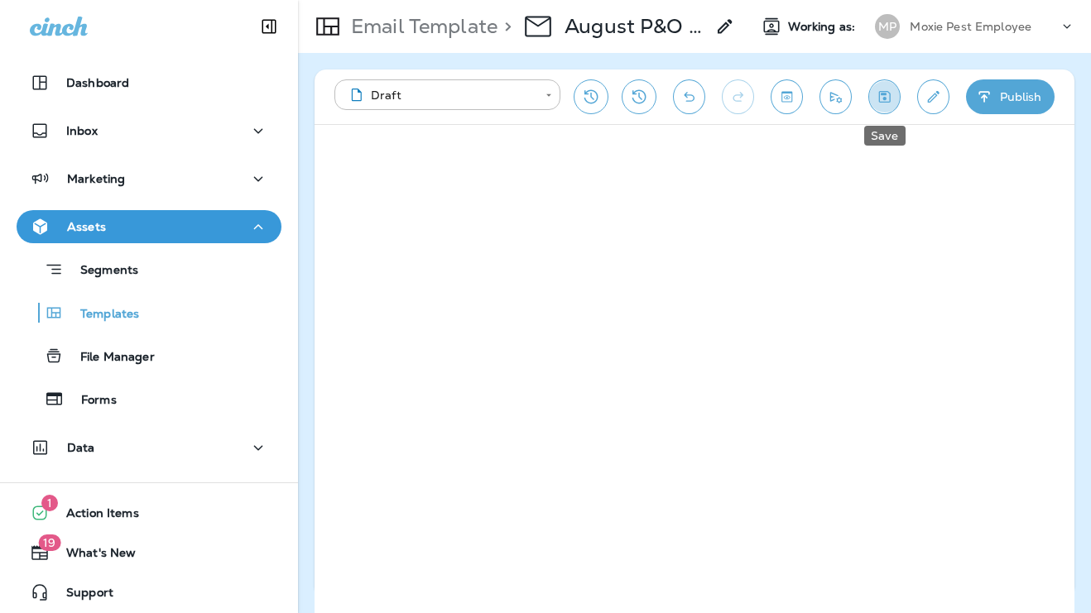
click at [882, 98] on icon "Save" at bounding box center [884, 97] width 17 height 17
click at [397, 16] on p "Email Template" at bounding box center [420, 26] width 153 height 25
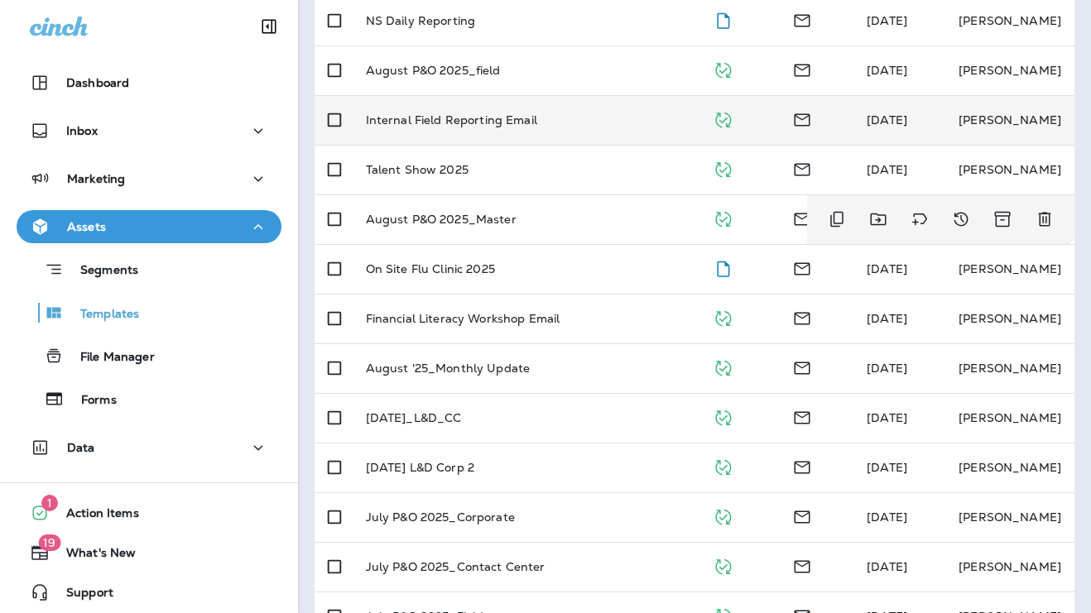
scroll to position [329, 0]
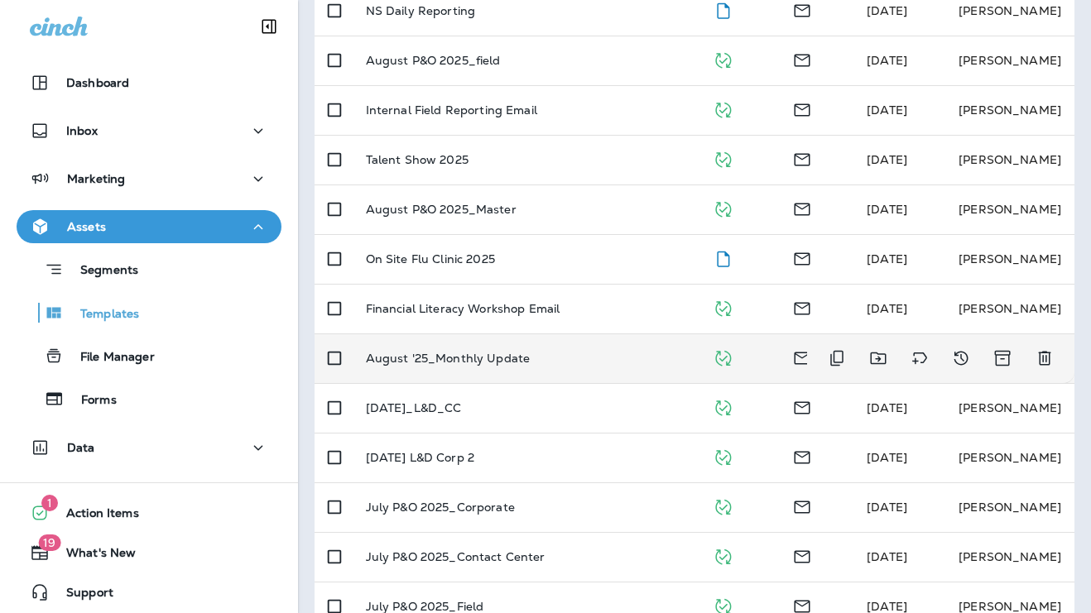
click at [445, 356] on p "August '25_Monthly Update" at bounding box center [448, 358] width 165 height 13
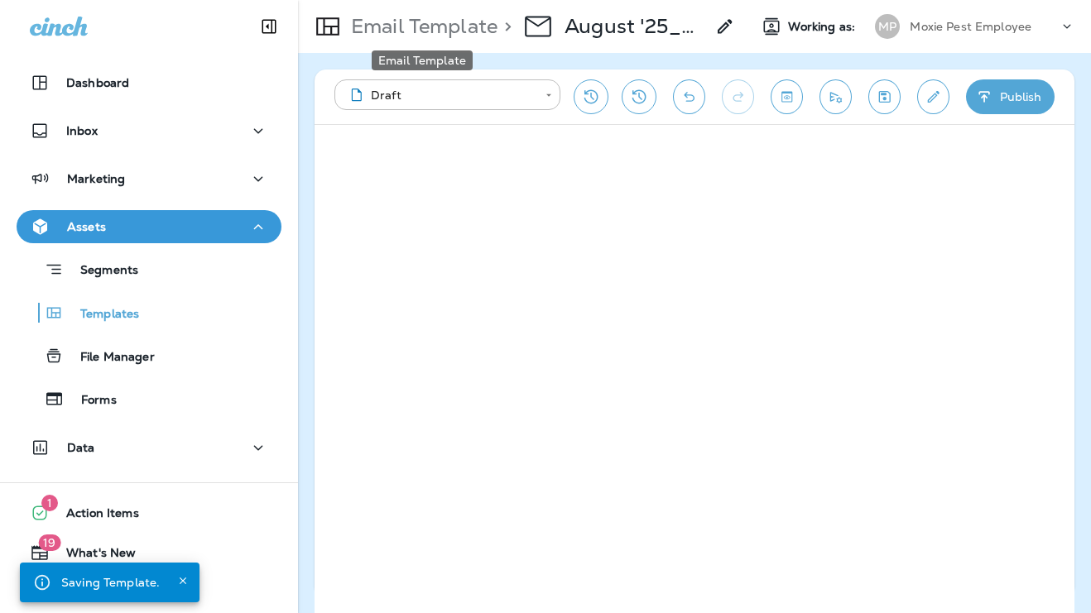
click at [397, 21] on p "Email Template" at bounding box center [420, 26] width 153 height 25
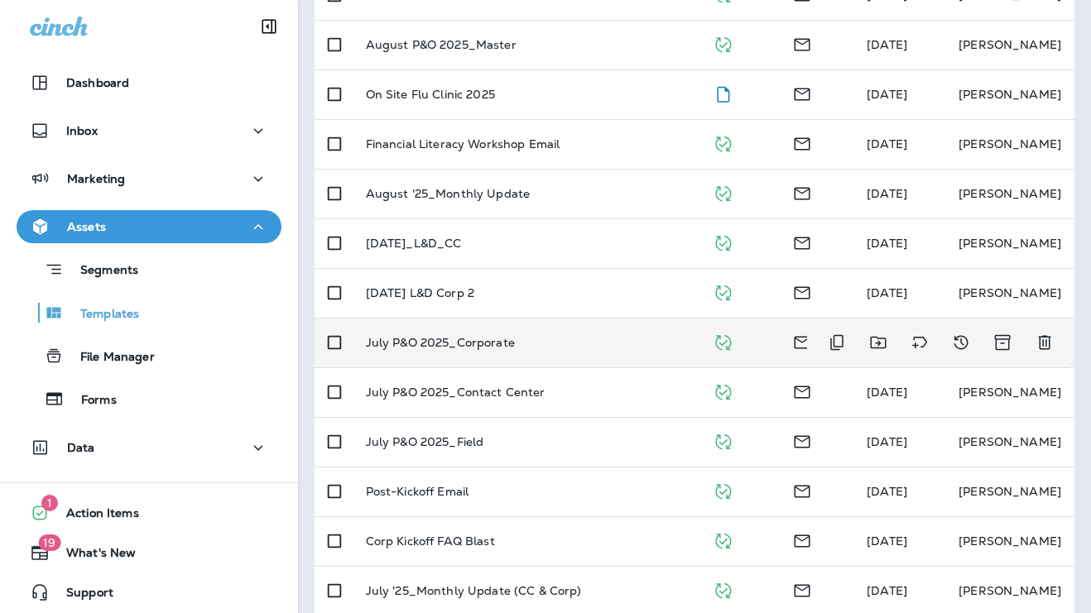
scroll to position [496, 0]
click at [445, 341] on p "July P&O 2025_Corporate" at bounding box center [440, 340] width 149 height 13
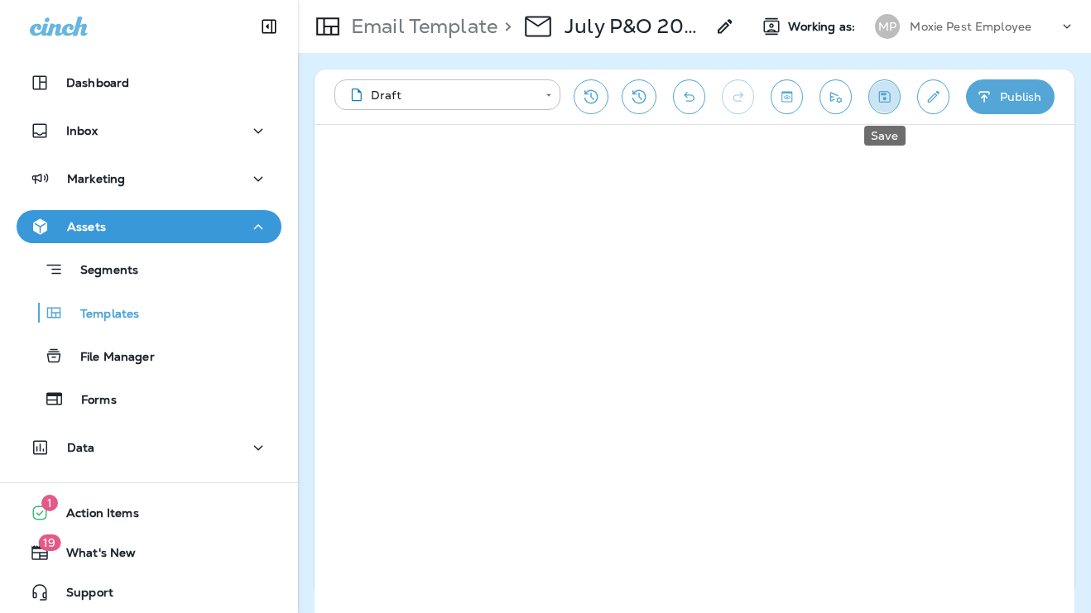
click at [888, 91] on icon "Save" at bounding box center [884, 97] width 17 height 17
